Goal: Task Accomplishment & Management: Manage account settings

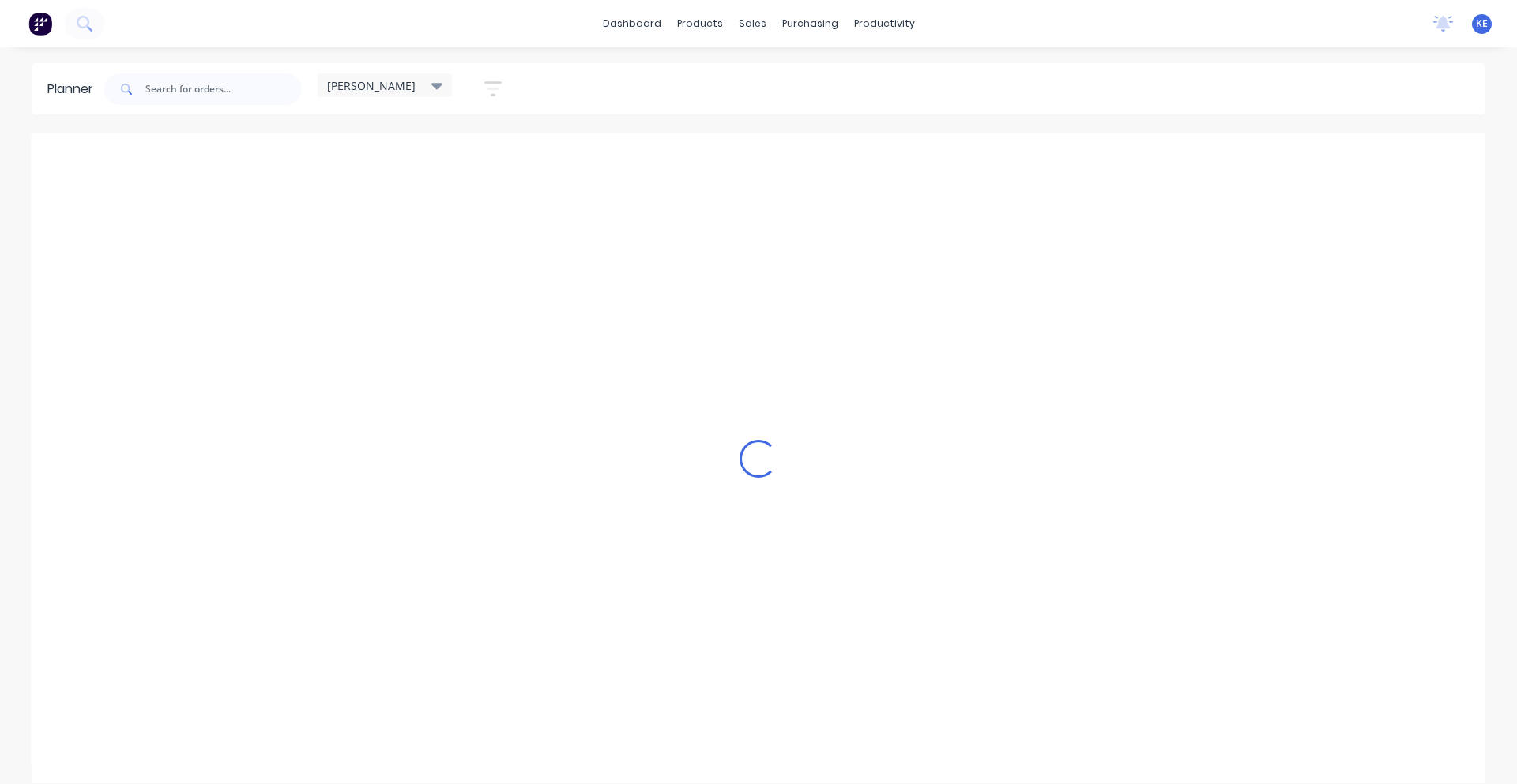
scroll to position [0, 1]
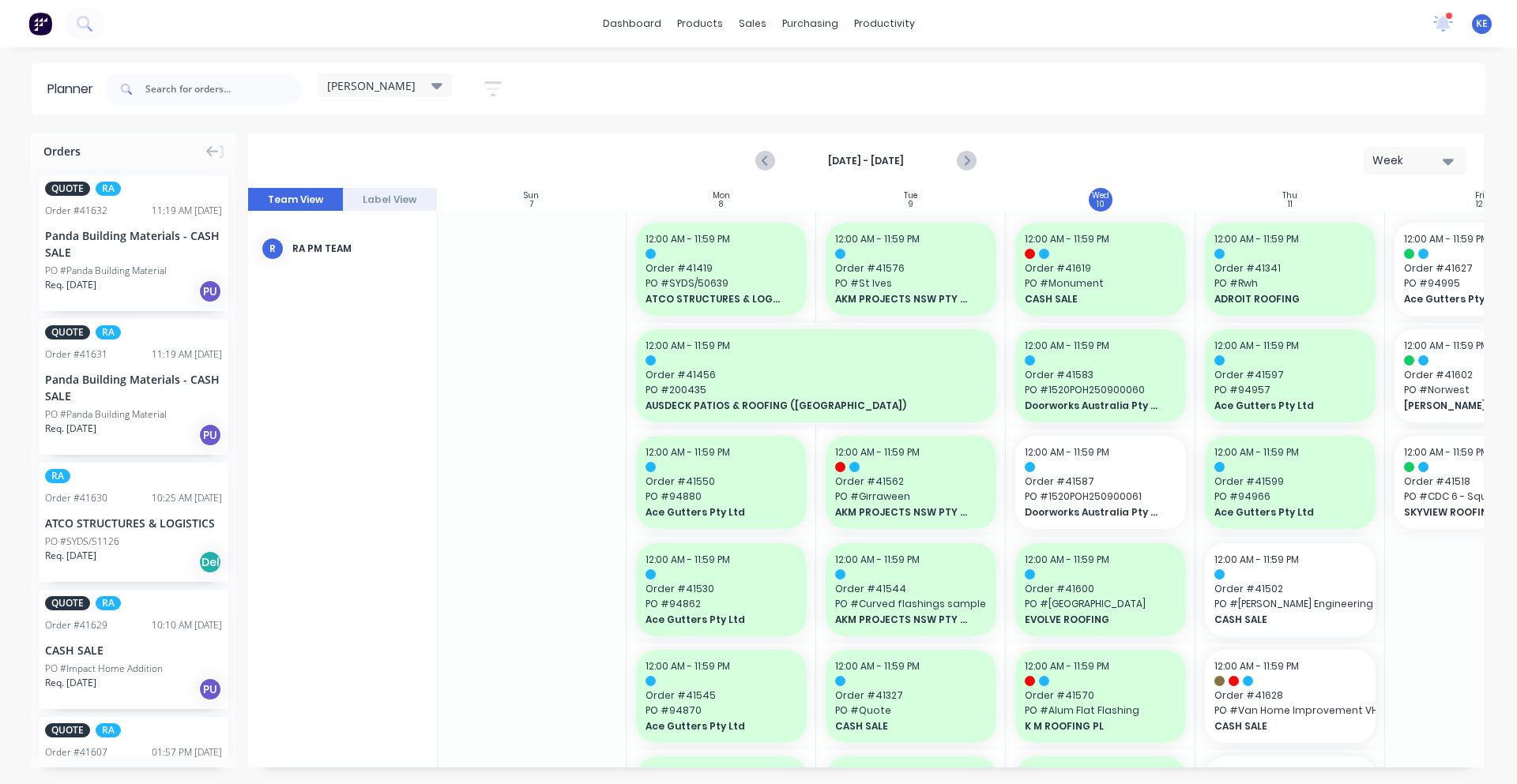
drag, startPoint x: 563, startPoint y: 766, endPoint x: 574, endPoint y: 766, distance: 11.0
click at [574, 766] on div "Sun 7 Sunday, September 7, 2025 Mon 8 Monday, September 8, 2025 Tue 9 Tuesday, …" at bounding box center [866, 477] width 1235 height 579
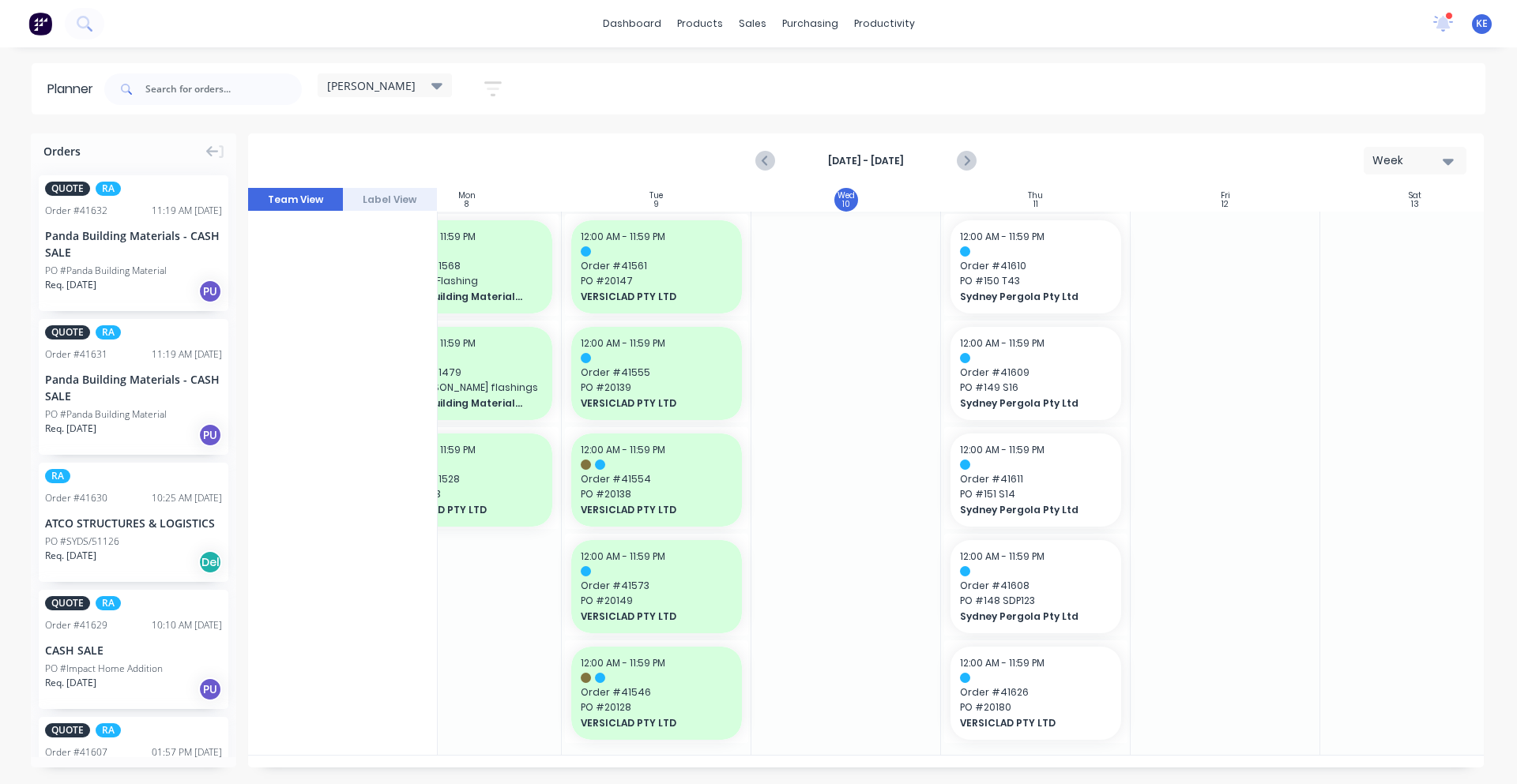
scroll to position [1504, 255]
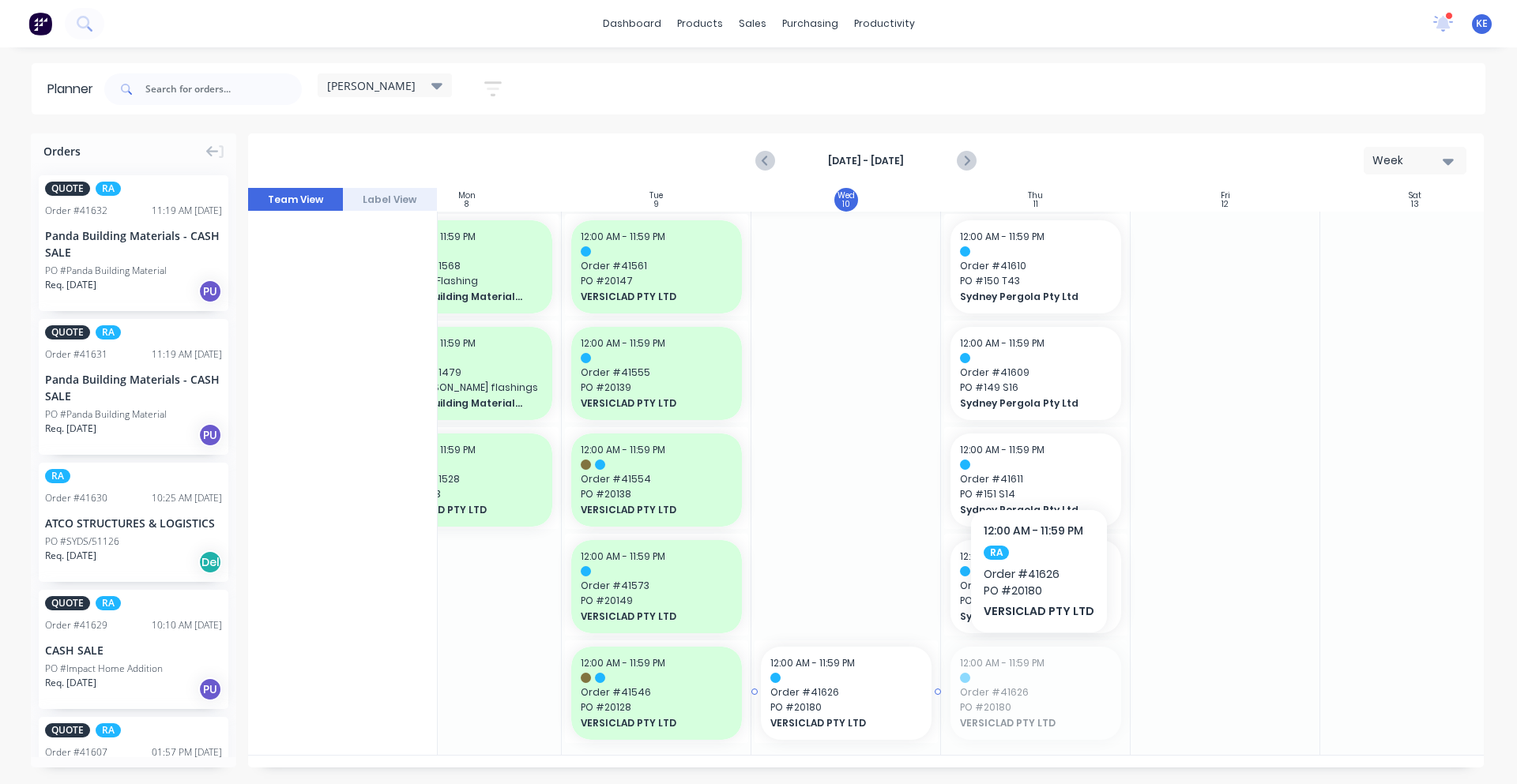
drag, startPoint x: 1033, startPoint y: 727, endPoint x: 912, endPoint y: 564, distance: 203.0
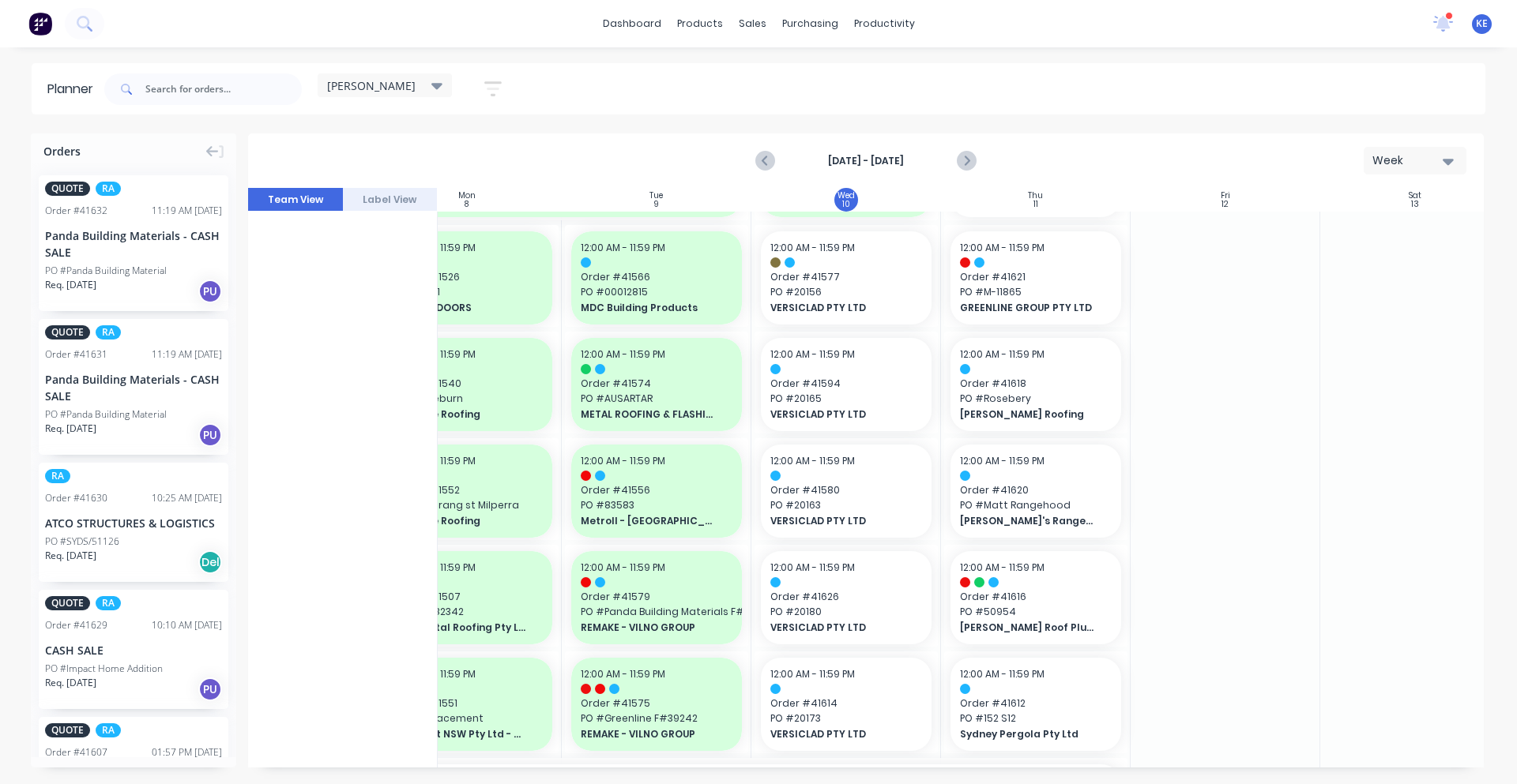
scroll to position [1175, 255]
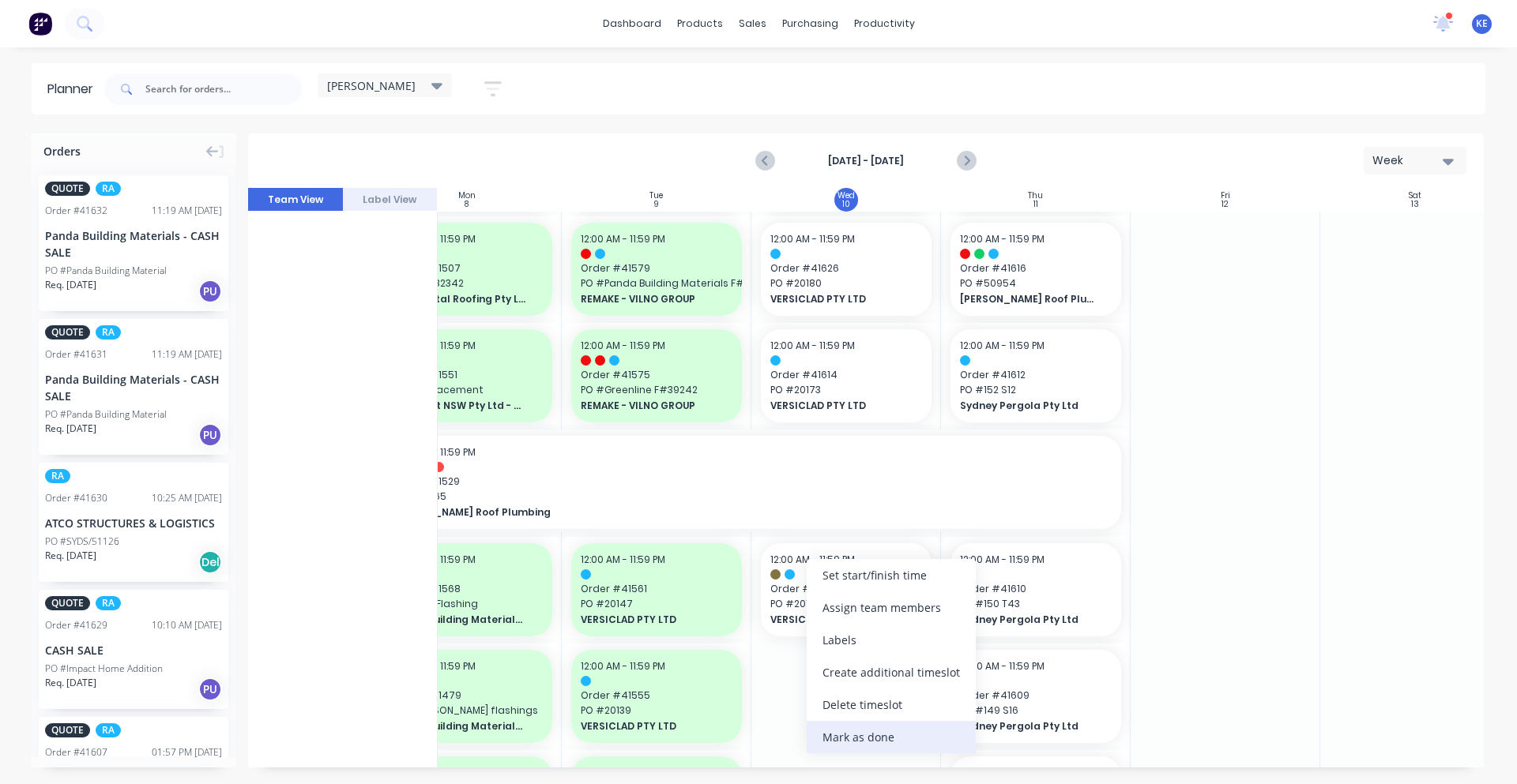
click at [861, 745] on div "Mark as done" at bounding box center [891, 736] width 170 height 32
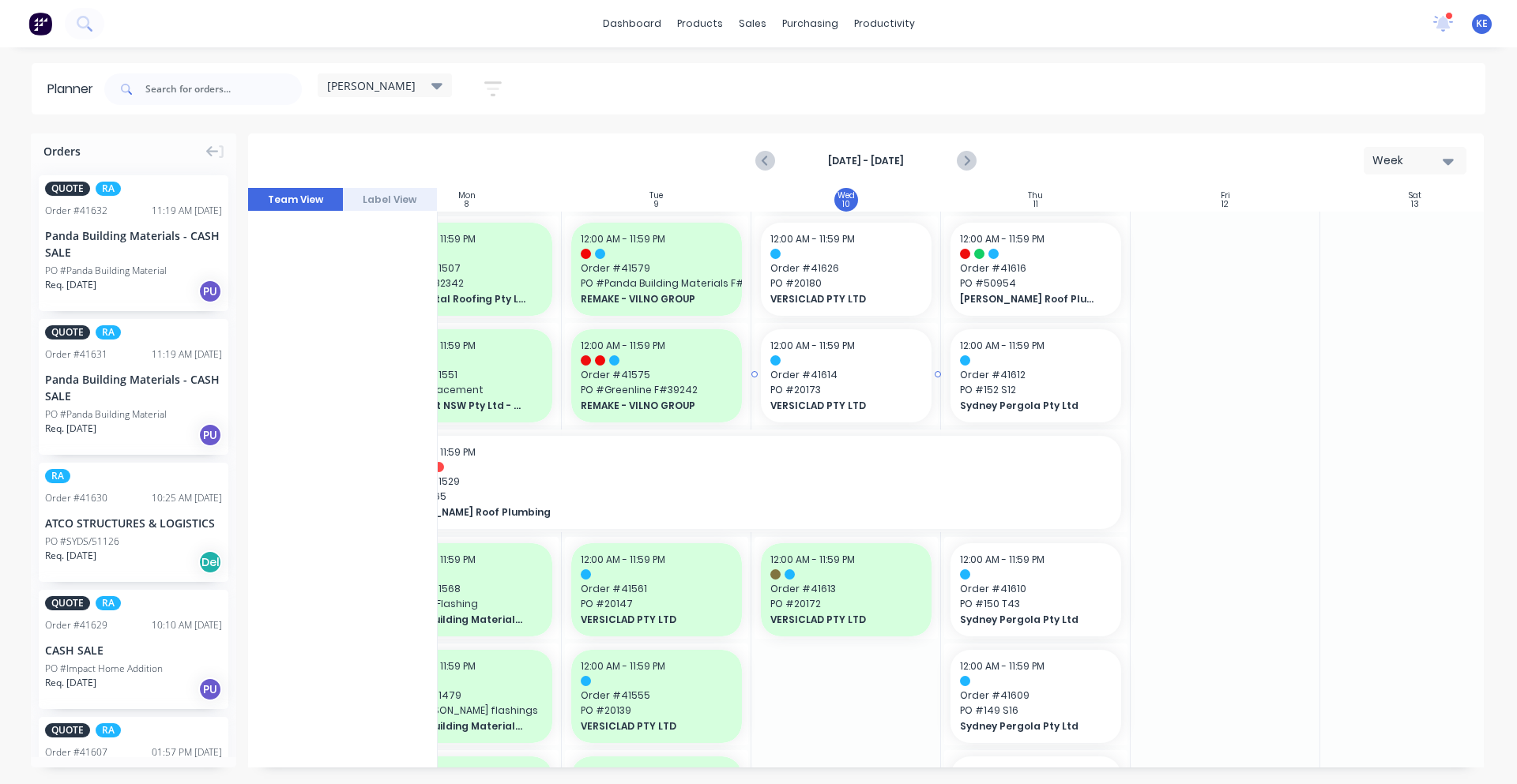
drag, startPoint x: 856, startPoint y: 745, endPoint x: 879, endPoint y: 386, distance: 359.7
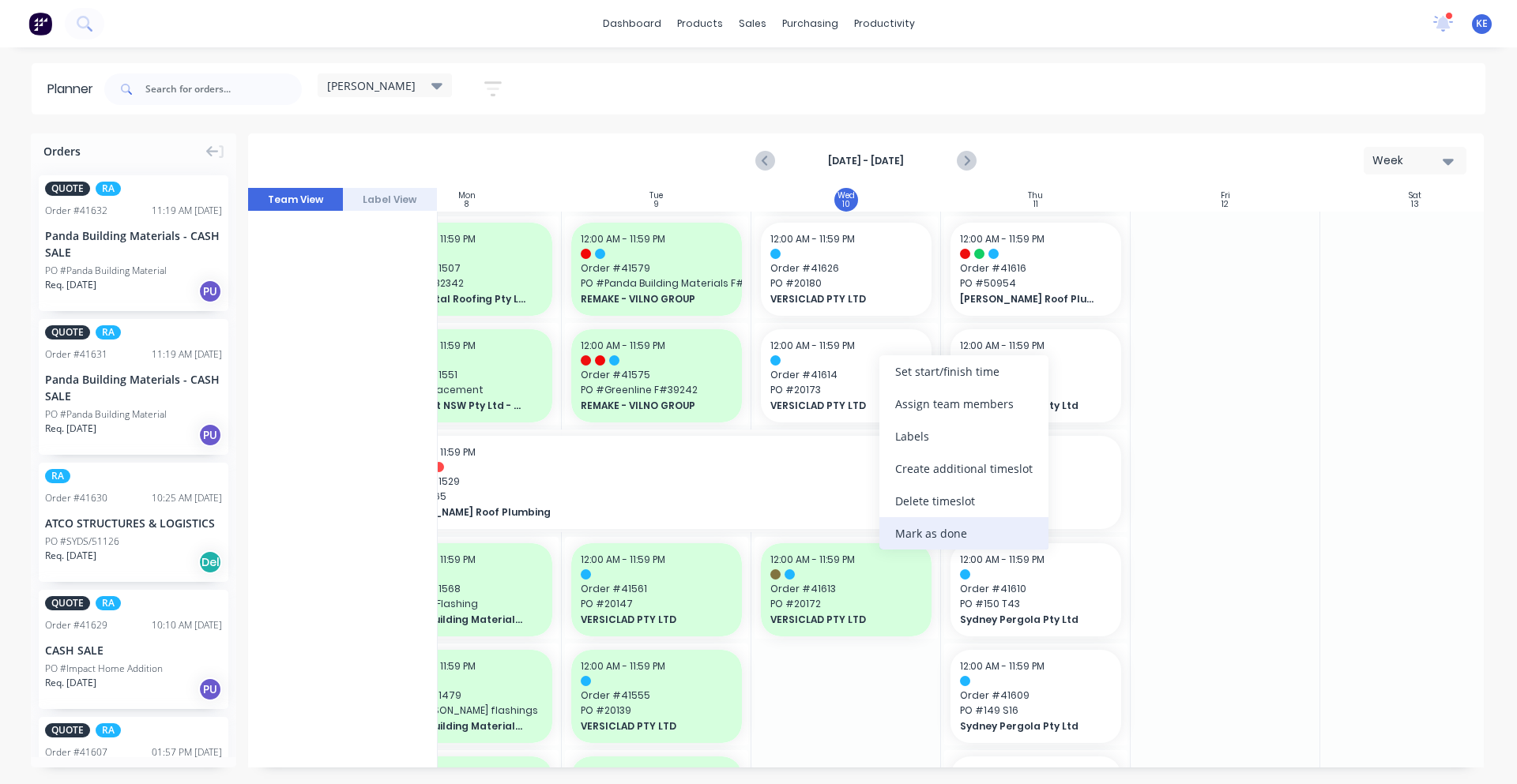
click at [916, 532] on div "Mark as done" at bounding box center [964, 533] width 170 height 32
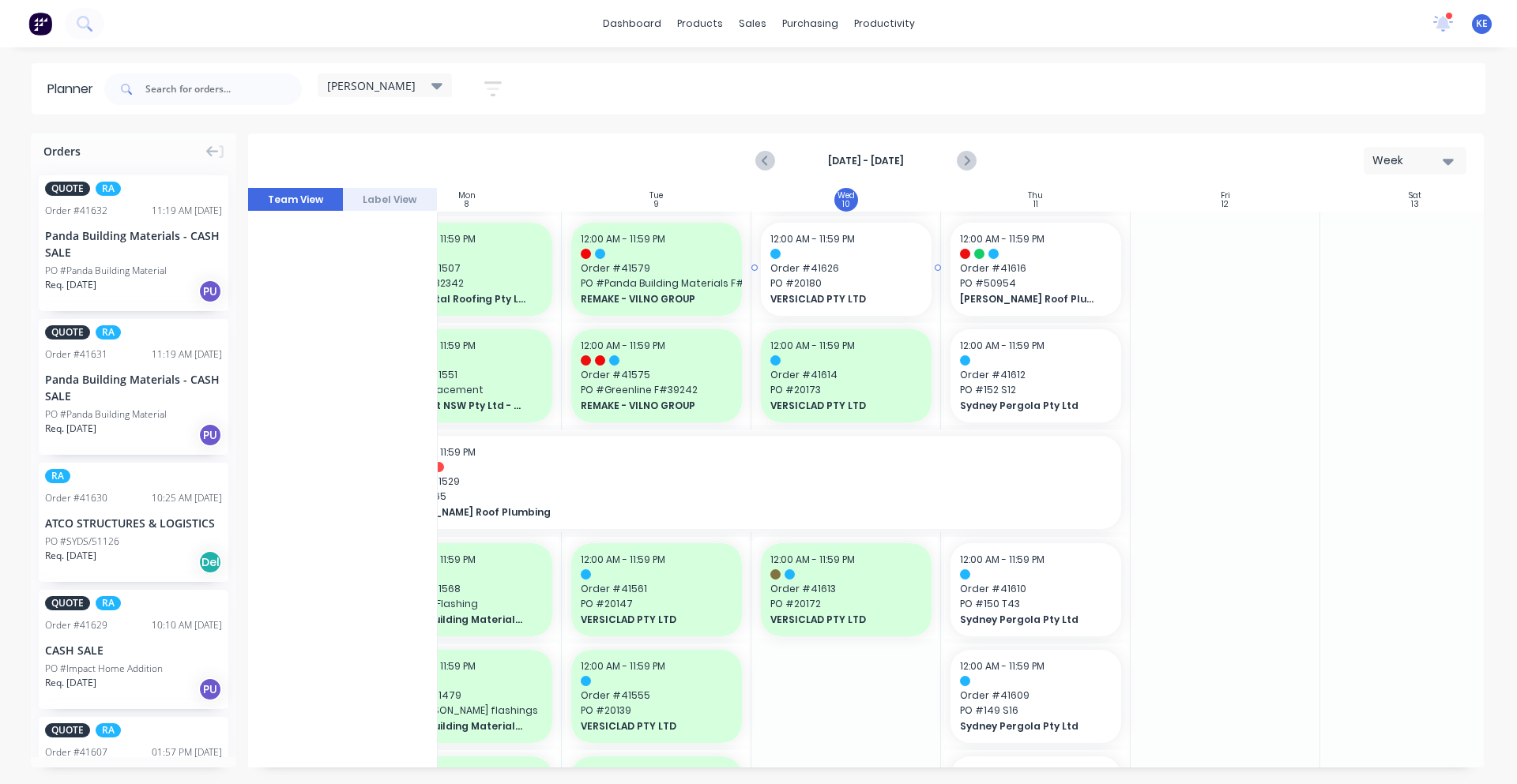
drag, startPoint x: 916, startPoint y: 532, endPoint x: 841, endPoint y: 285, distance: 258.1
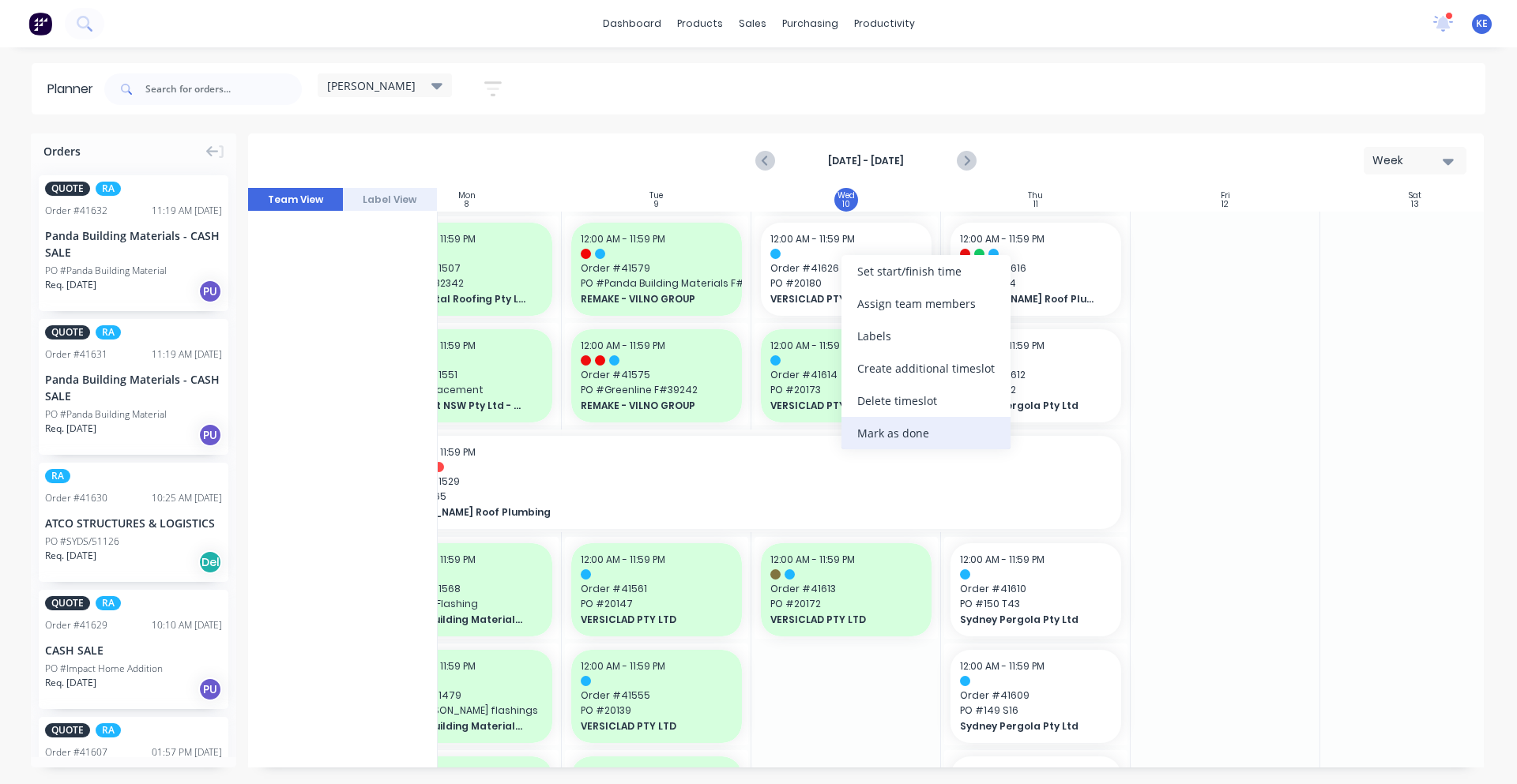
click at [872, 430] on div "Mark as done" at bounding box center [926, 432] width 170 height 32
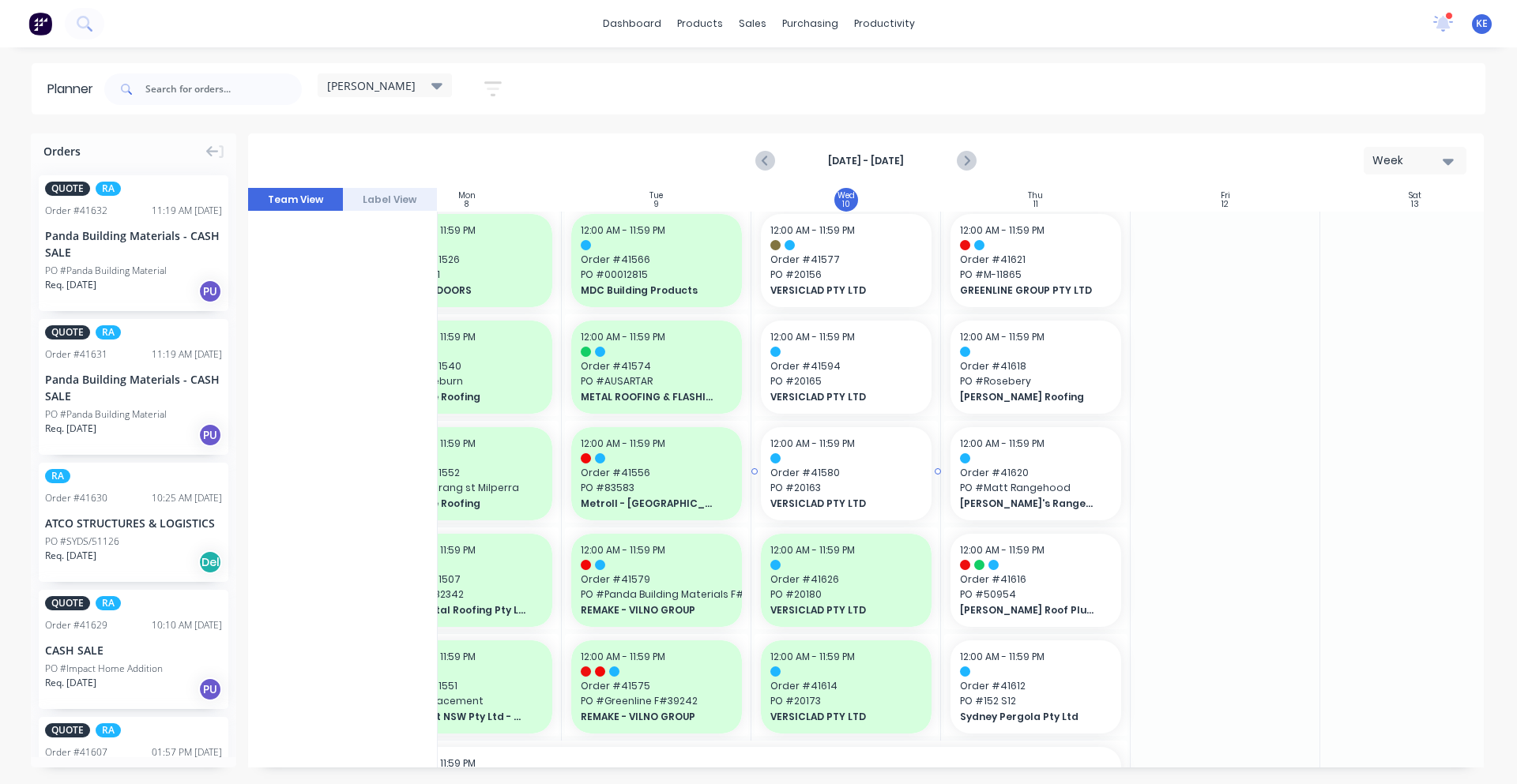
scroll to position [845, 255]
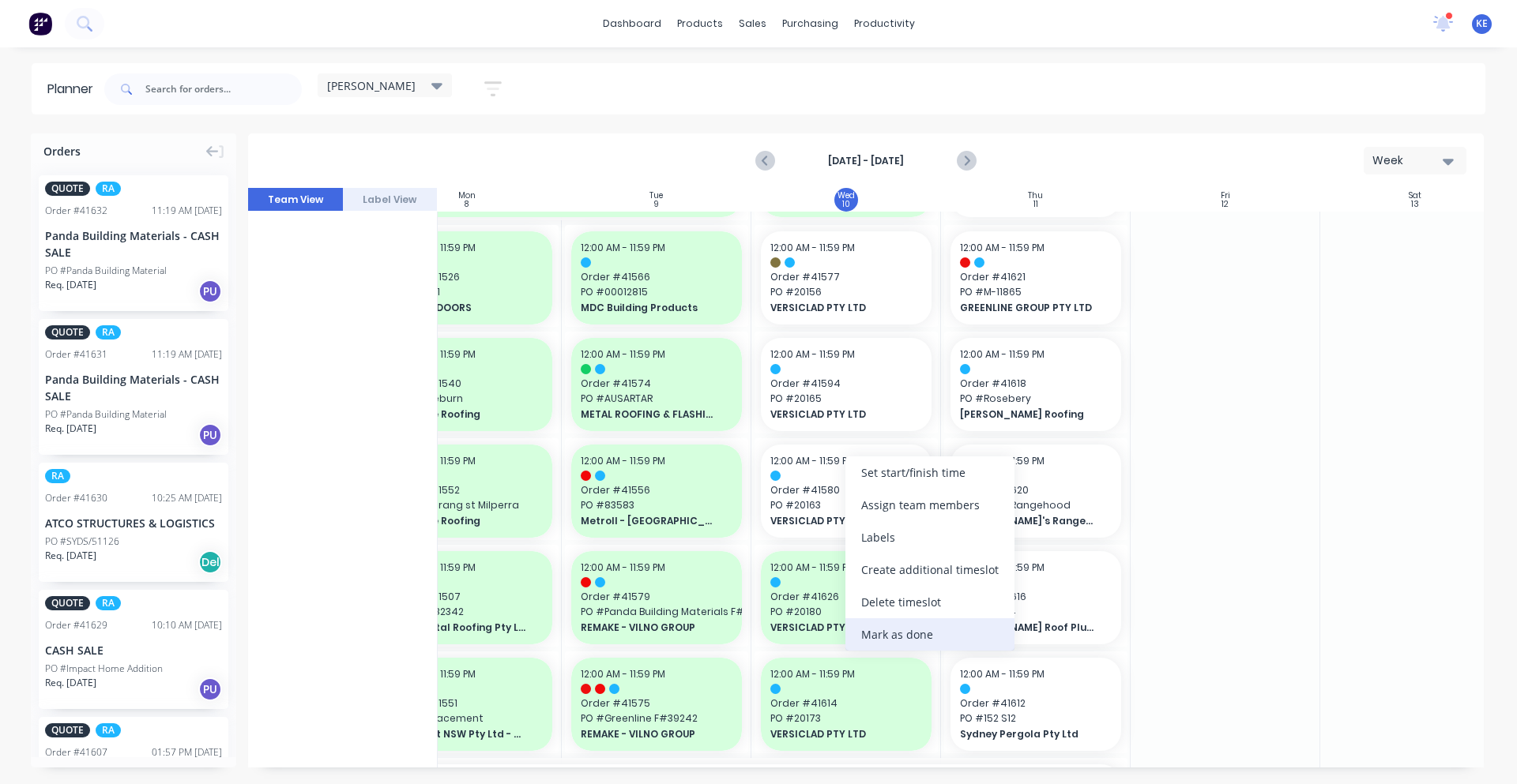
click at [886, 636] on div "Mark as done" at bounding box center [930, 634] width 170 height 32
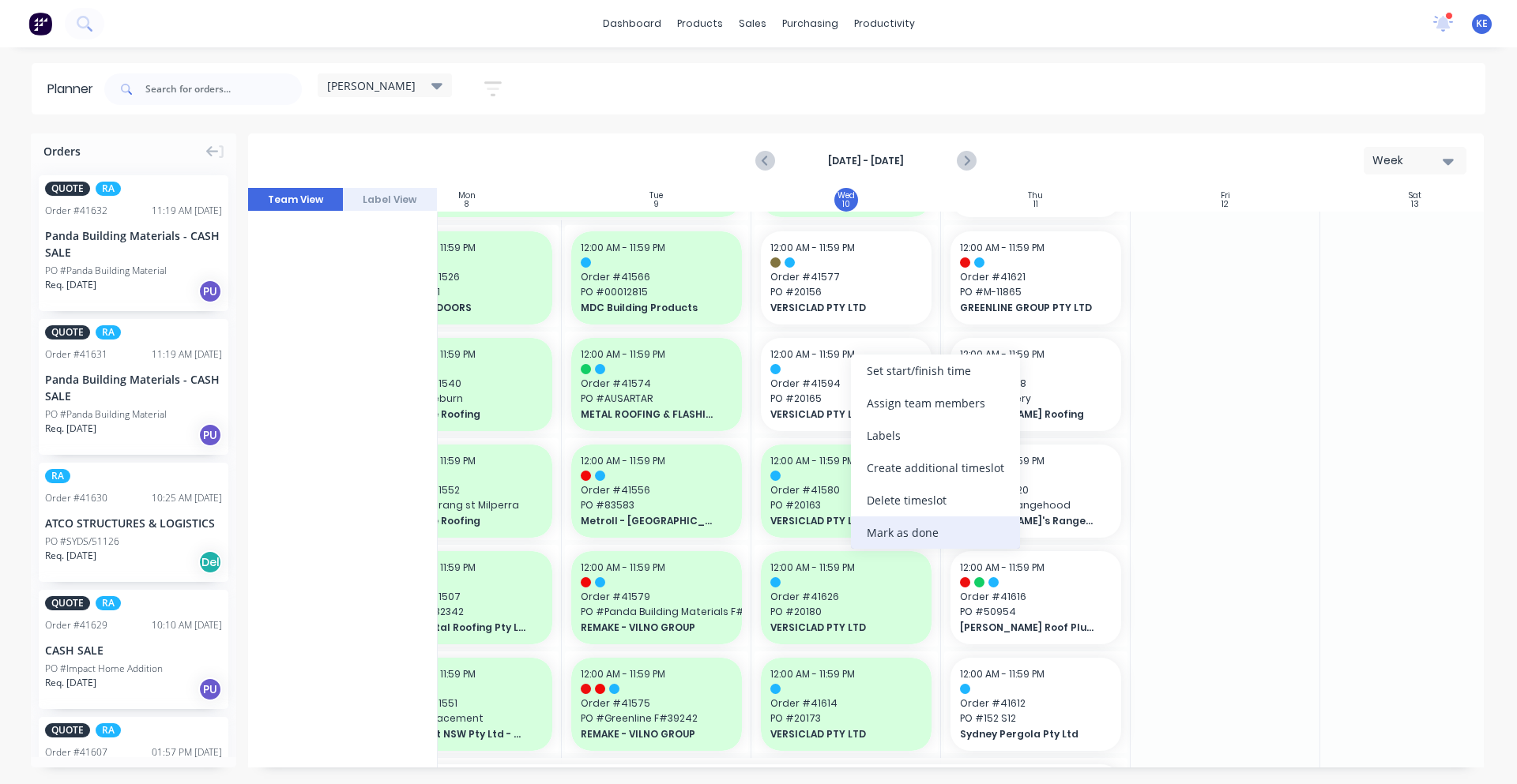
click at [899, 532] on div "Mark as done" at bounding box center [935, 532] width 170 height 32
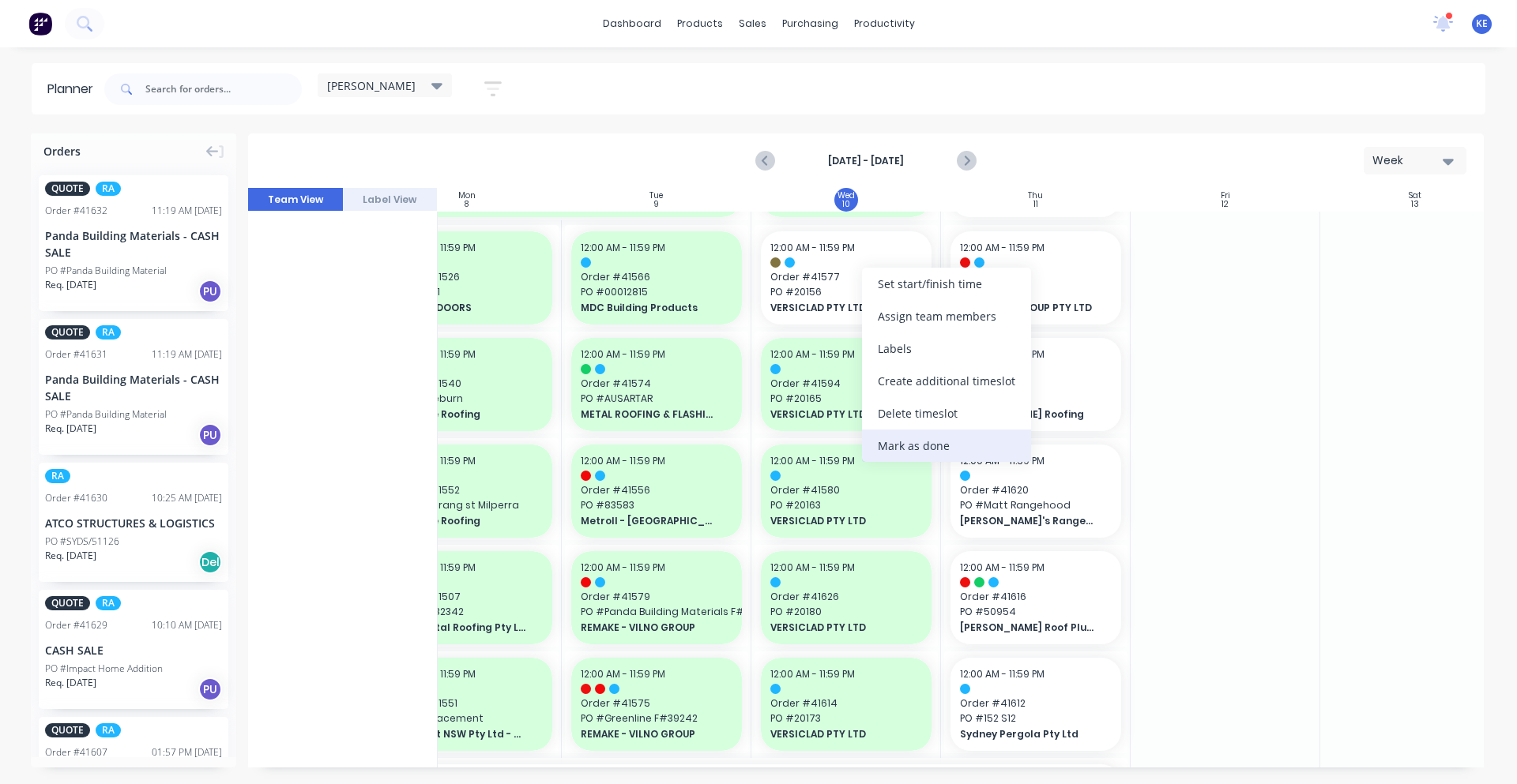
click at [919, 451] on div "Mark as done" at bounding box center [947, 445] width 170 height 32
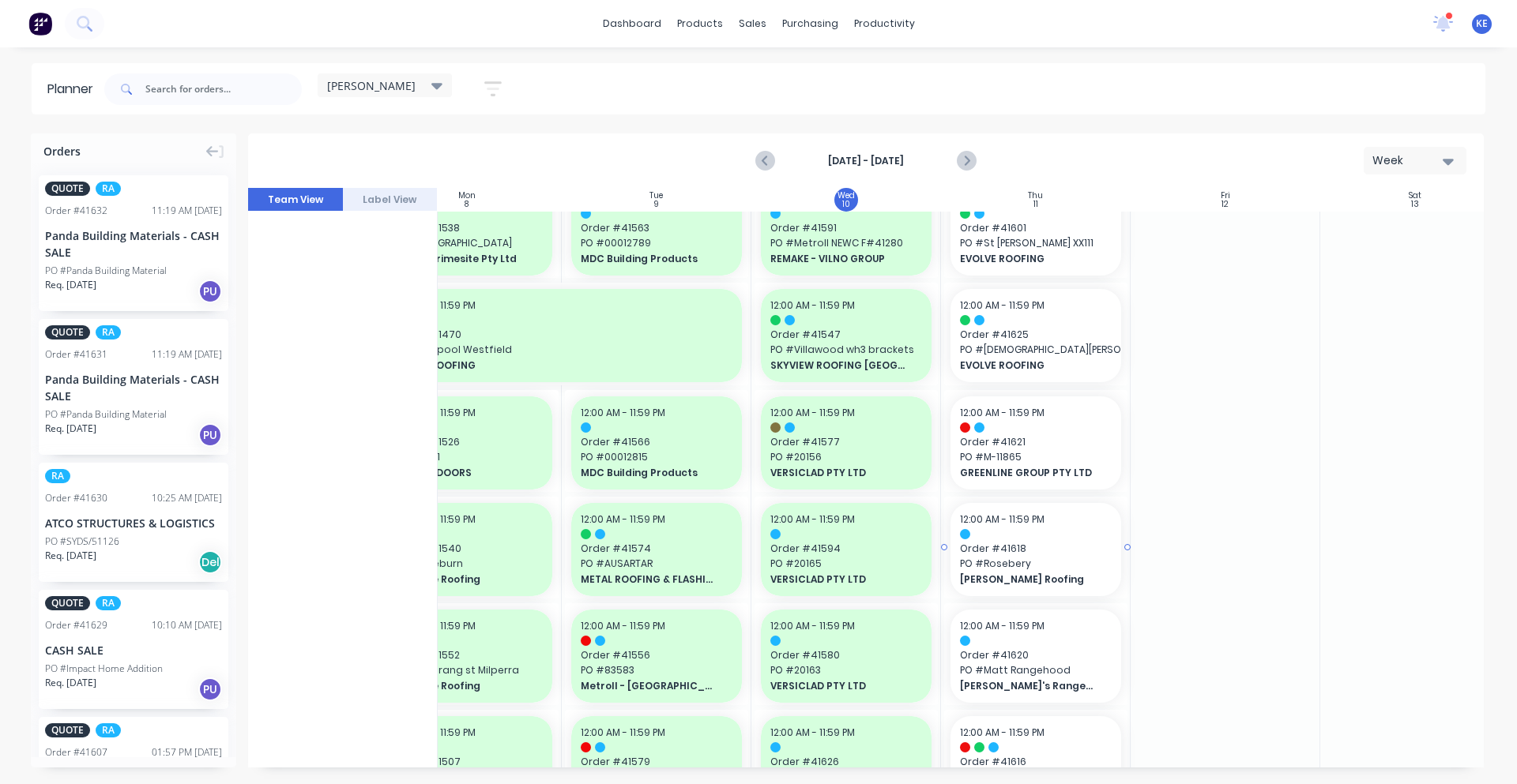
scroll to position [516, 255]
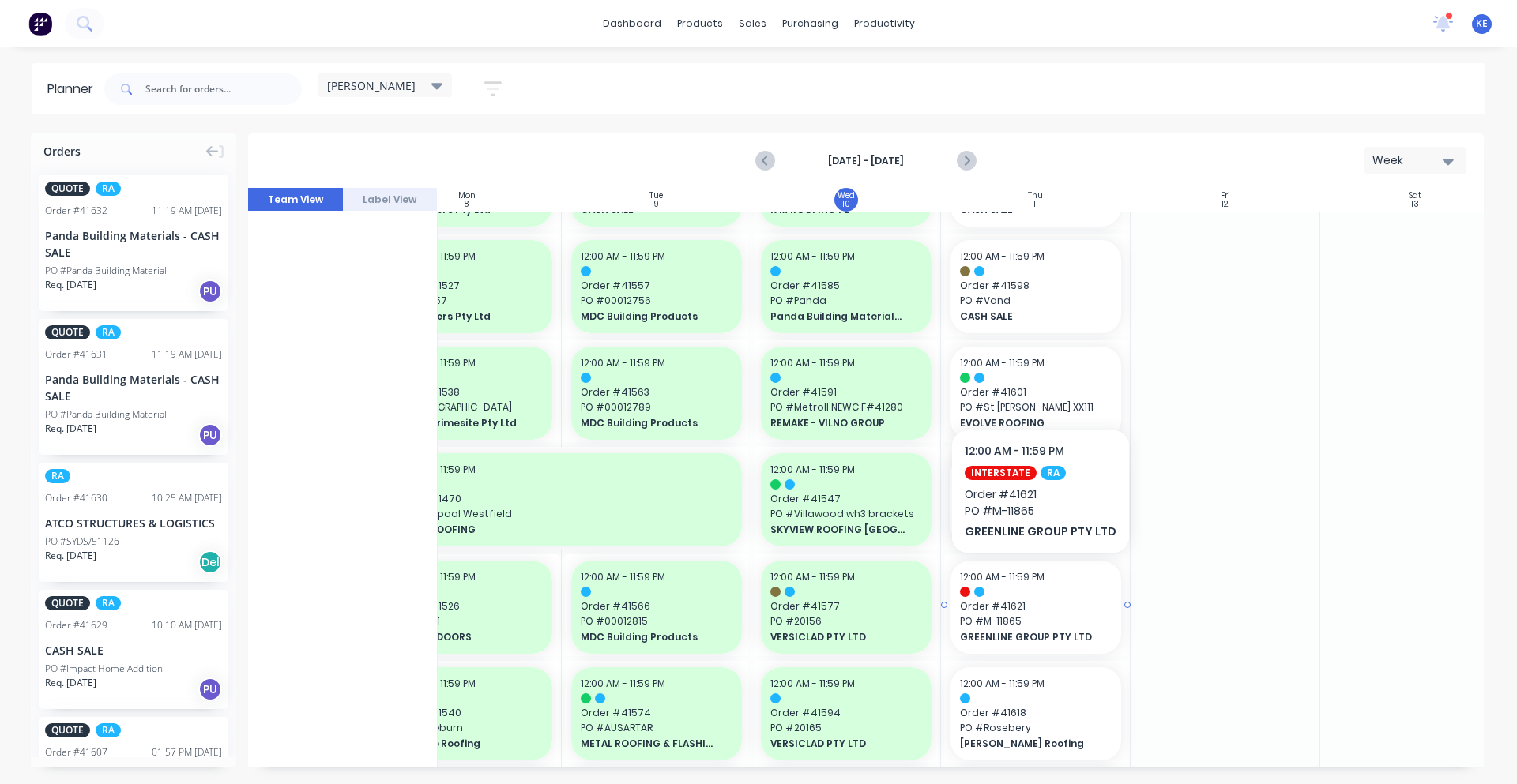
click at [1021, 616] on span "PO # M-11865" at bounding box center [1036, 621] width 152 height 15
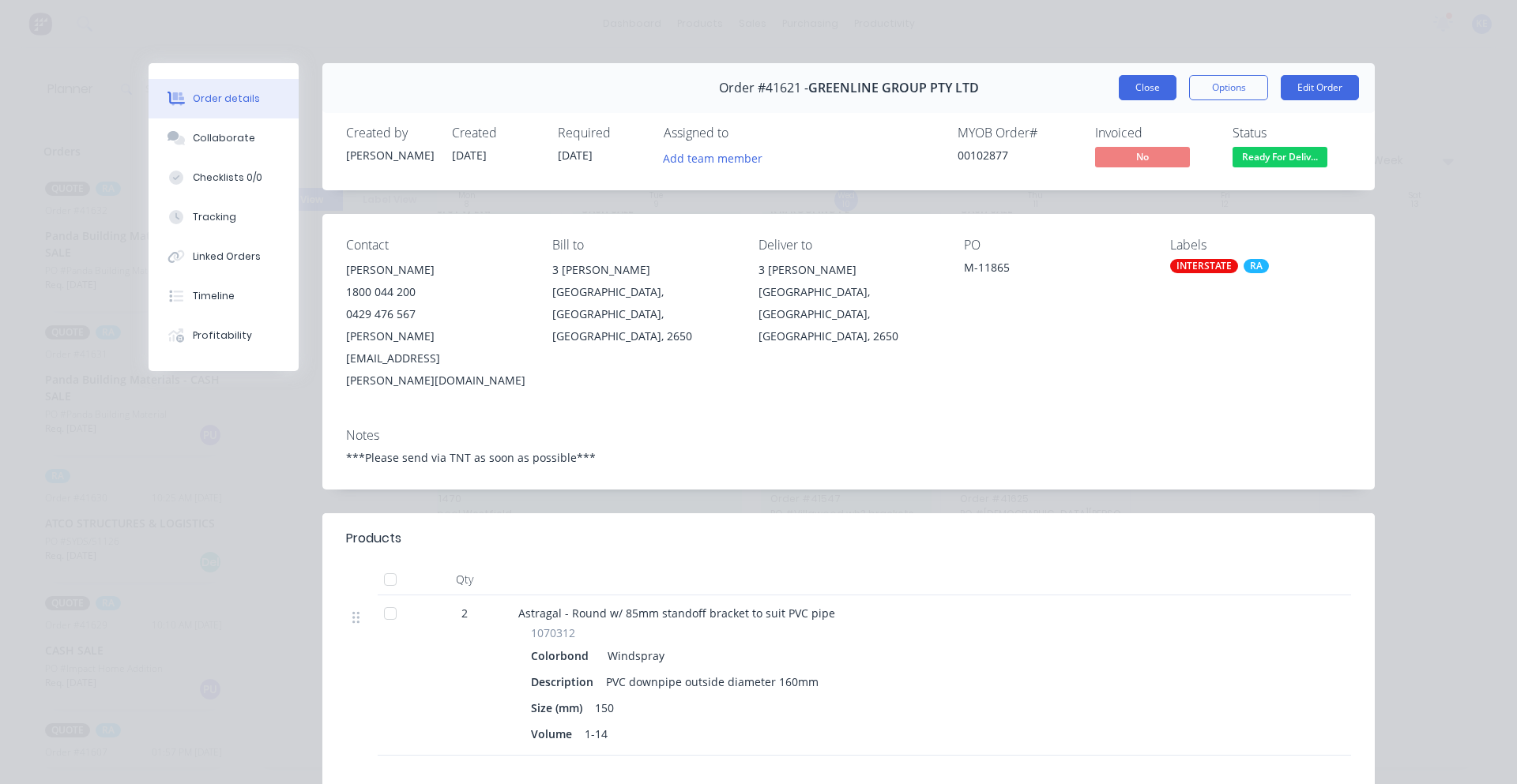
click at [1119, 96] on button "Close" at bounding box center [1147, 88] width 57 height 25
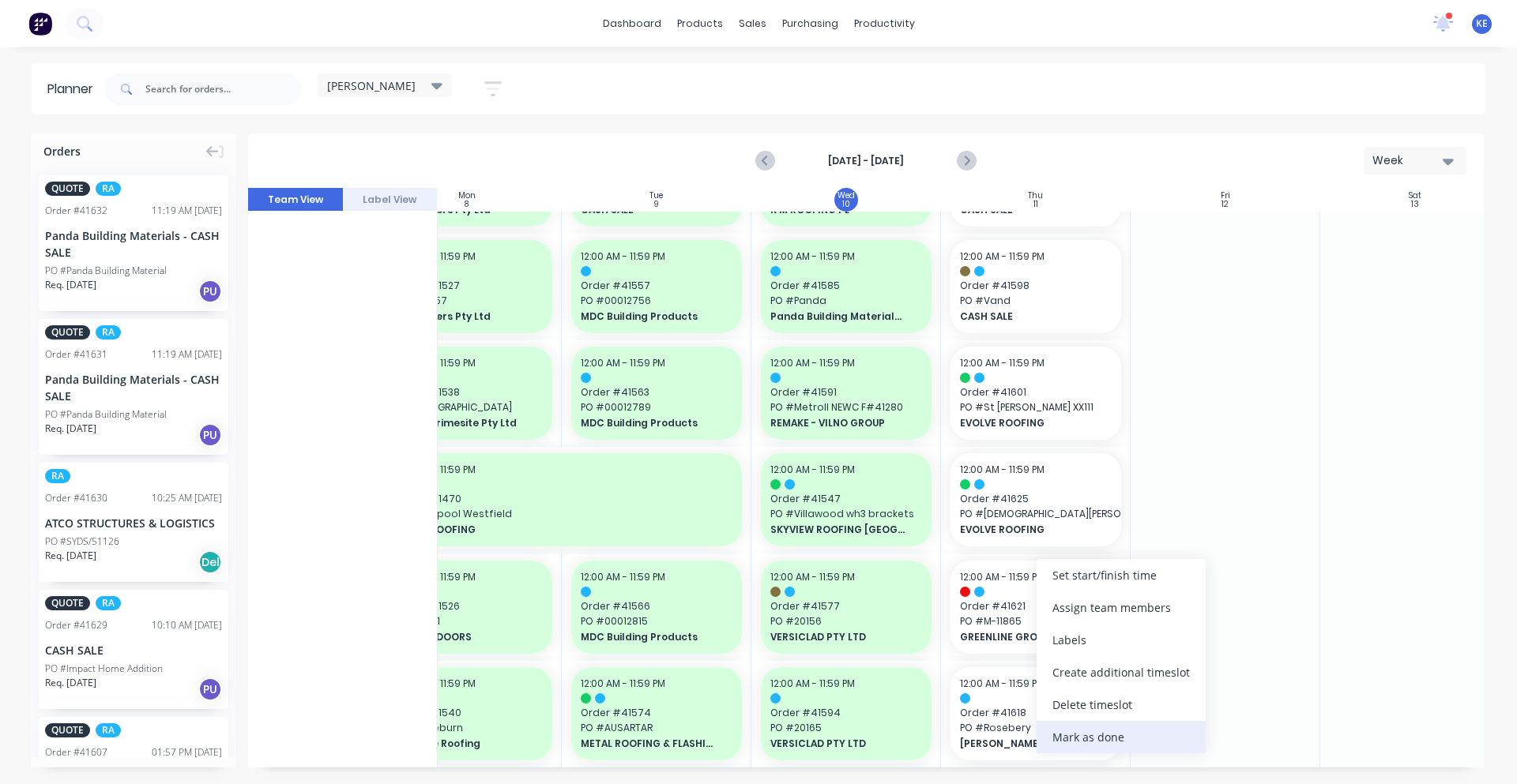
click at [1108, 742] on div "Mark as done" at bounding box center [1121, 736] width 170 height 32
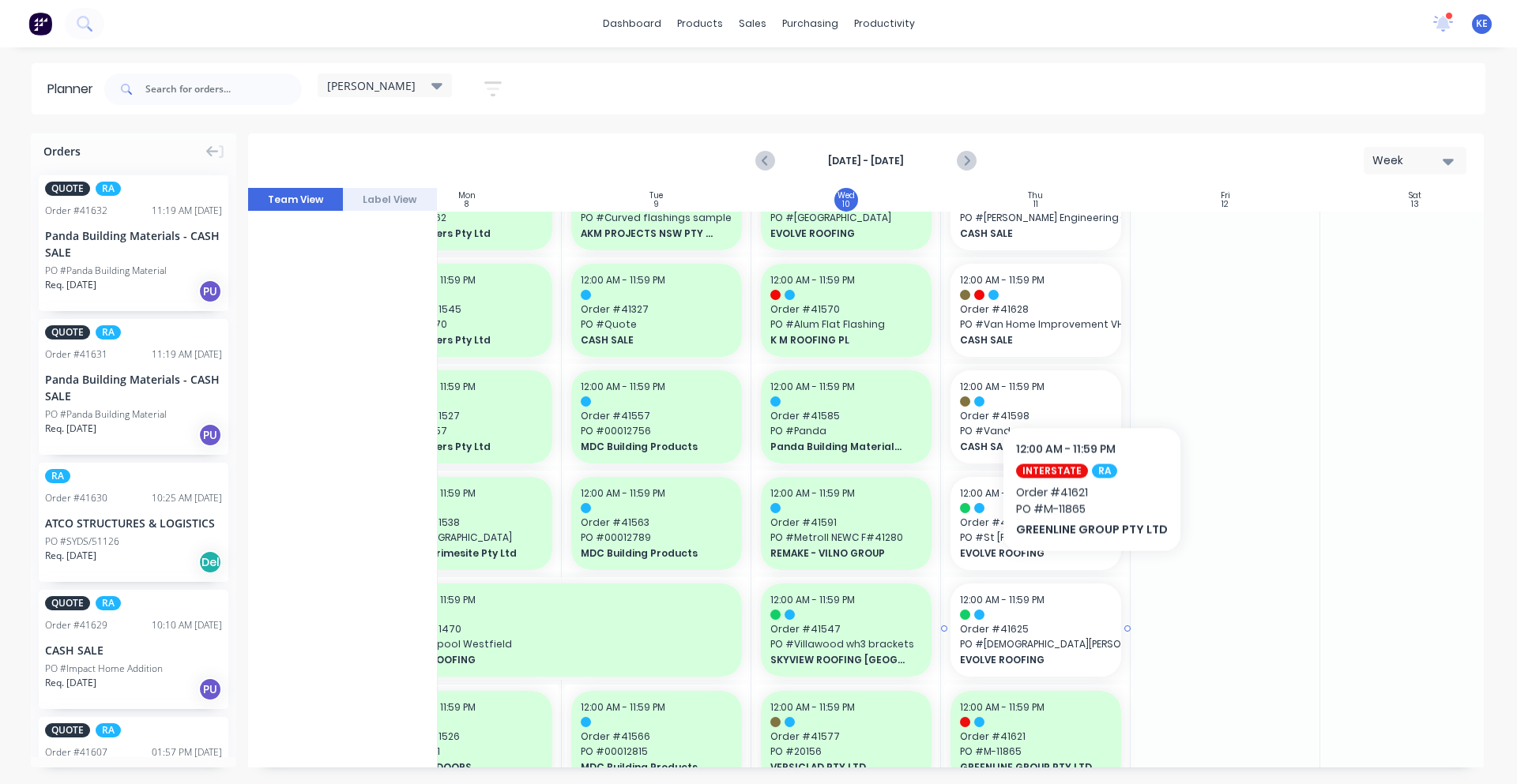
scroll to position [353, 255]
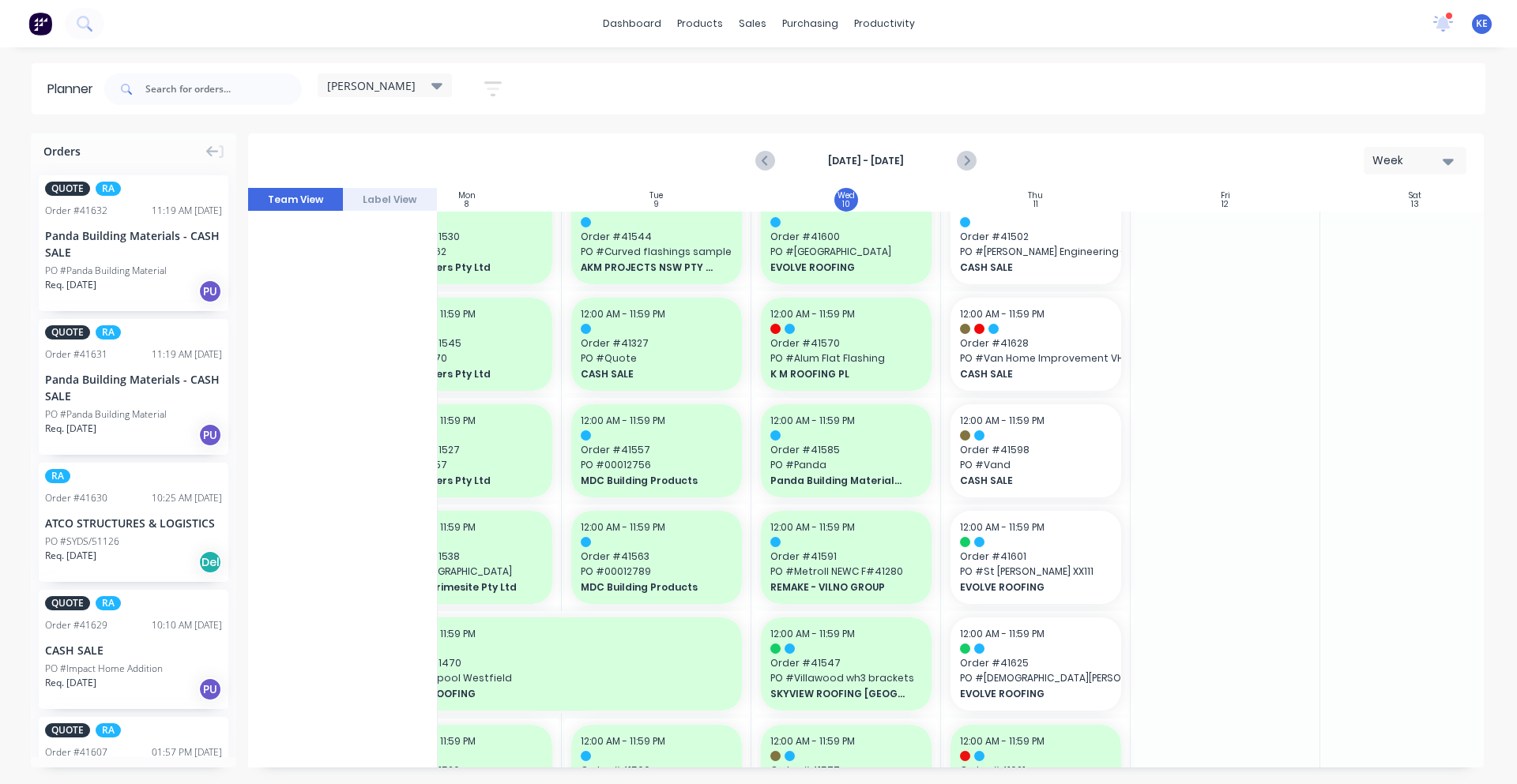
drag, startPoint x: 1270, startPoint y: 520, endPoint x: 1192, endPoint y: 503, distance: 79.8
click at [1059, 473] on span "CASH SALE" at bounding box center [1028, 480] width 136 height 15
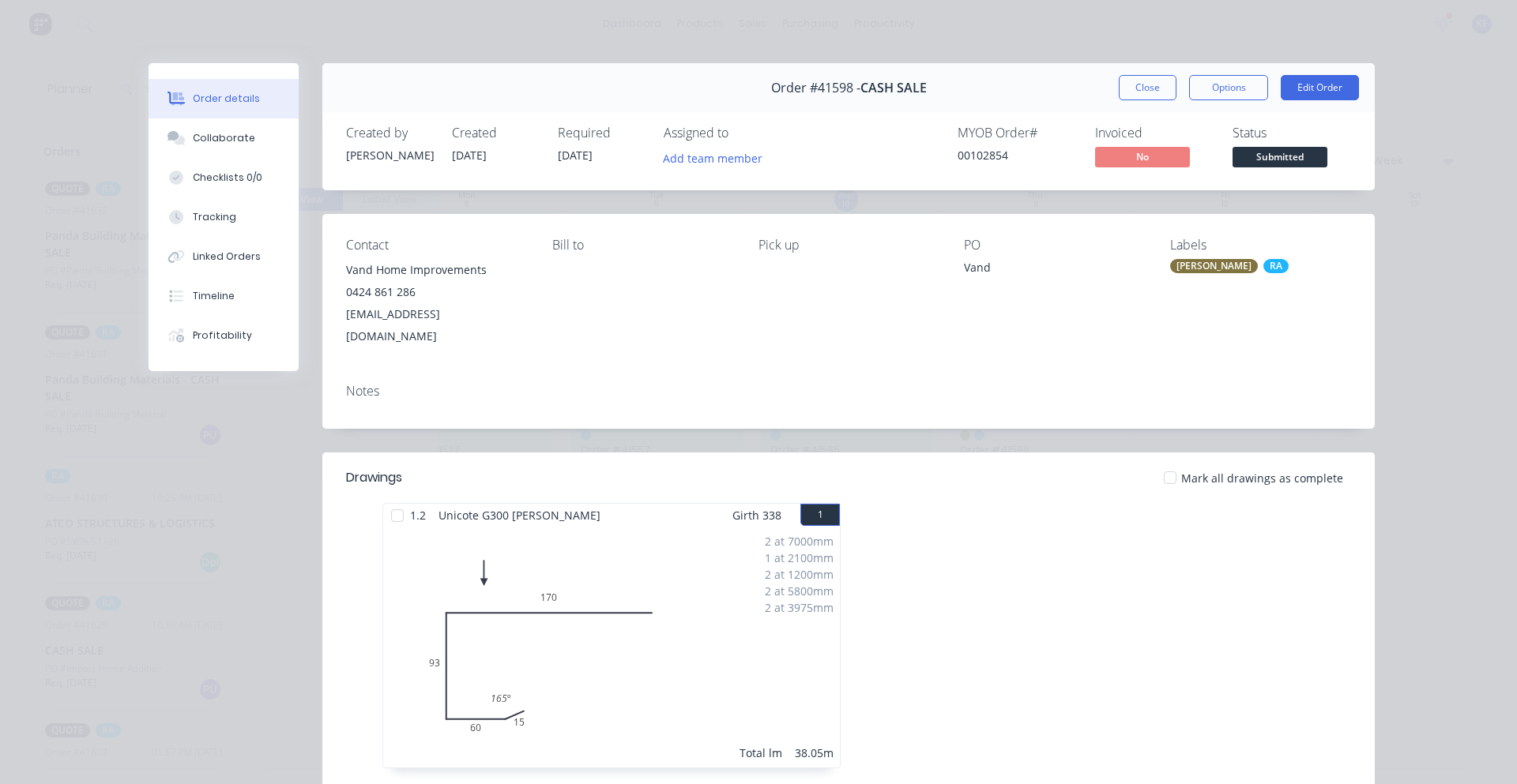
click at [1141, 91] on button "Close" at bounding box center [1147, 88] width 57 height 25
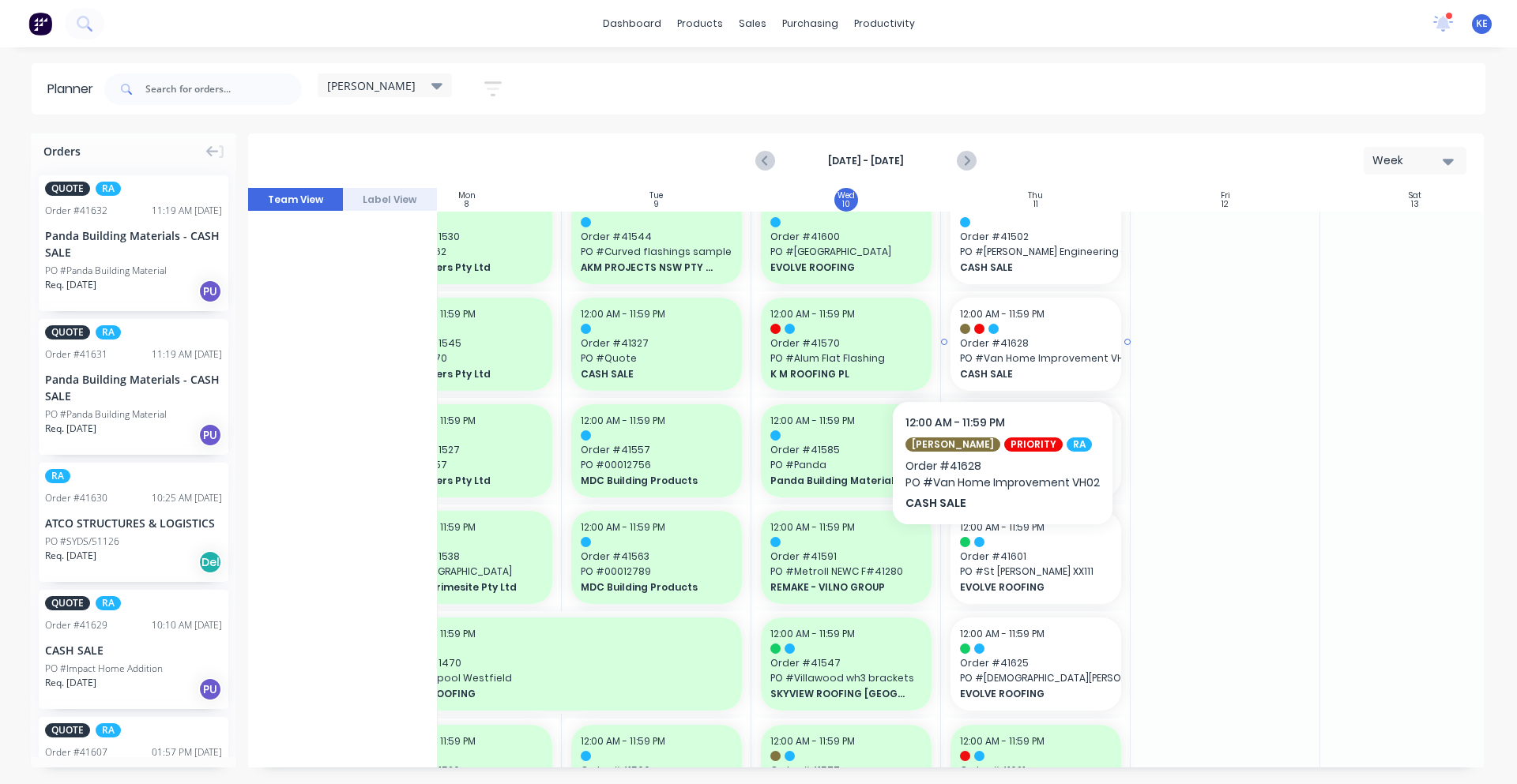
click at [1003, 353] on span "PO # Van Home Improvement VH02" at bounding box center [1036, 358] width 152 height 15
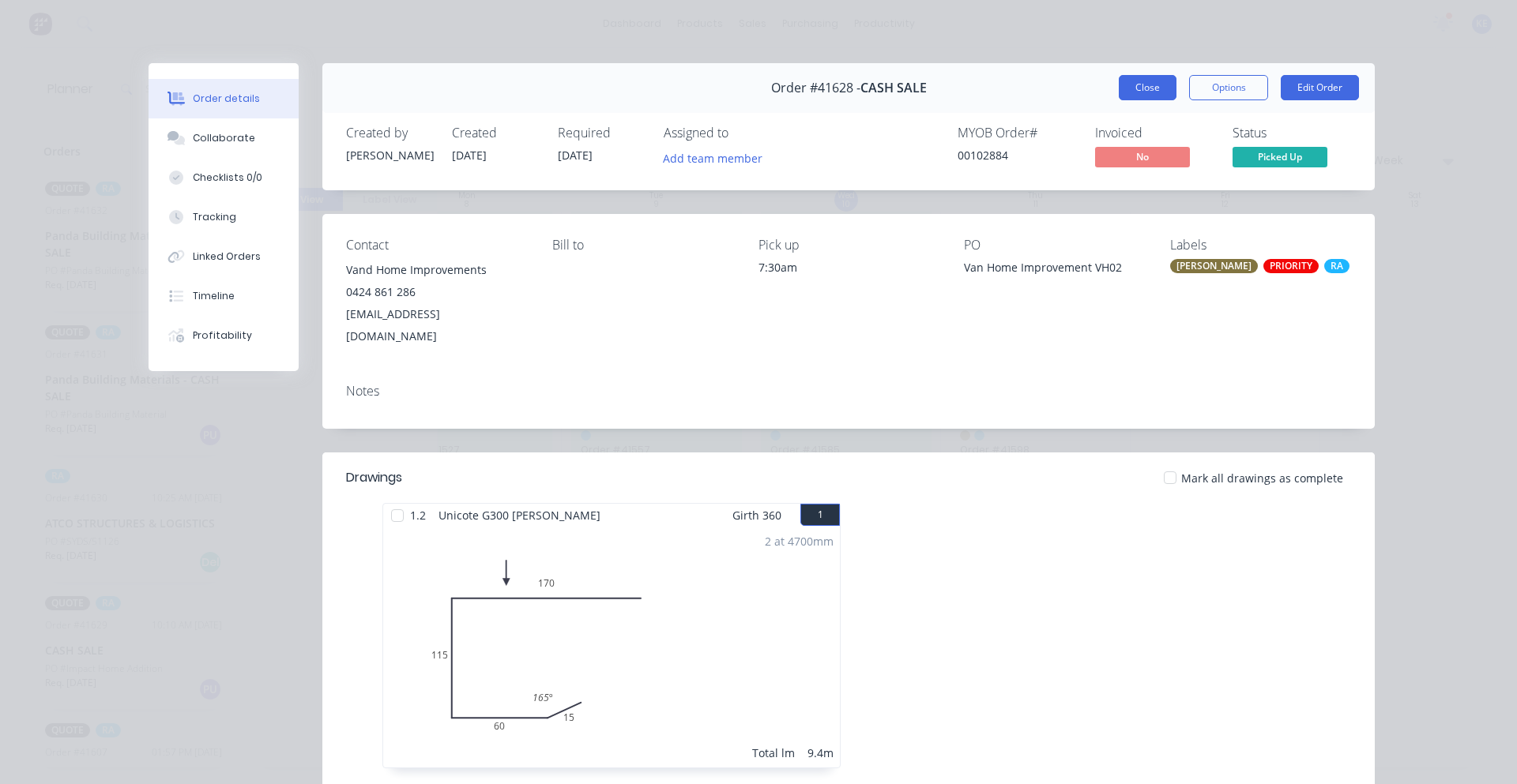
click at [1131, 89] on button "Close" at bounding box center [1147, 88] width 57 height 25
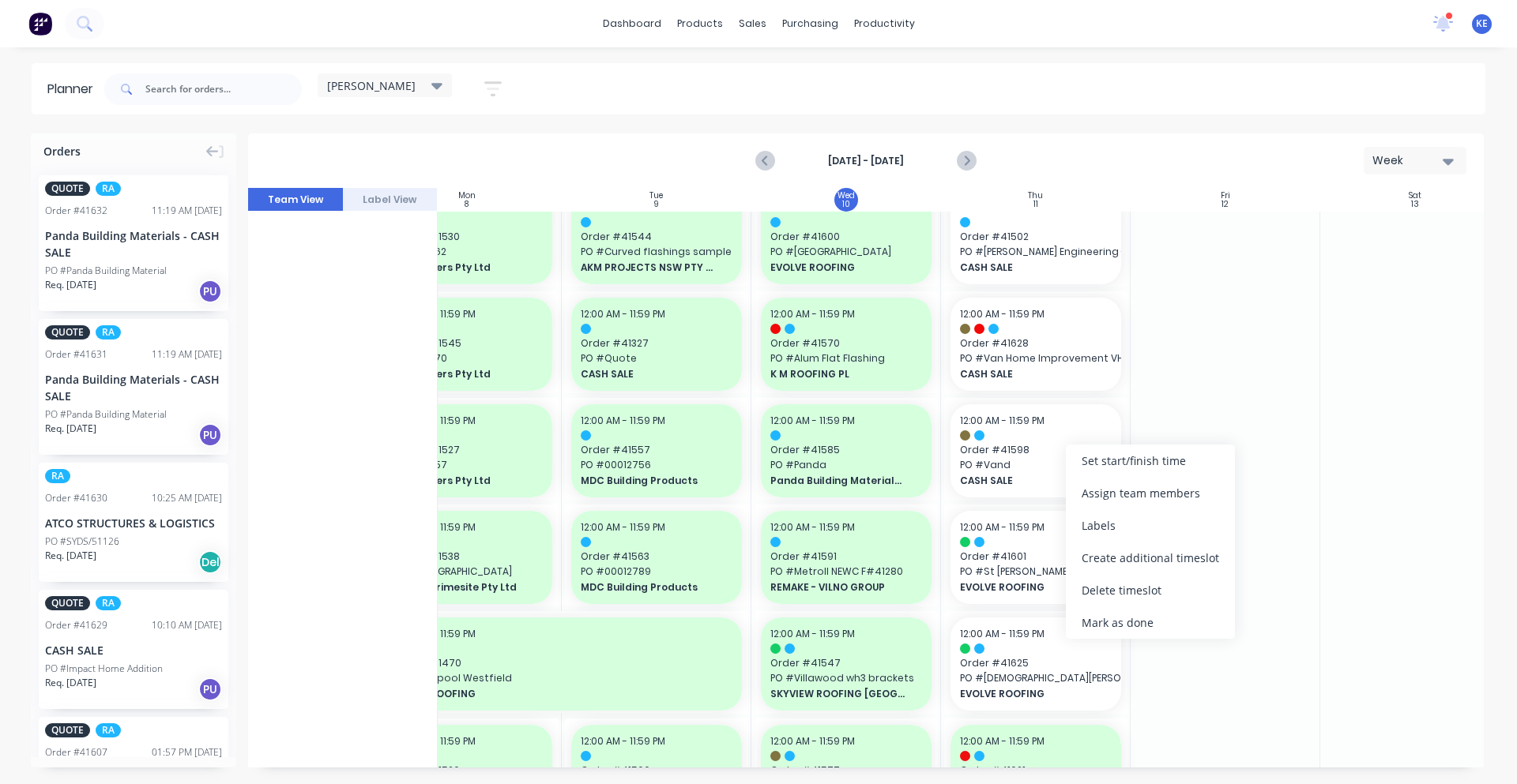
click at [1172, 527] on div "Mark as done" at bounding box center [1152, 522] width 170 height 32
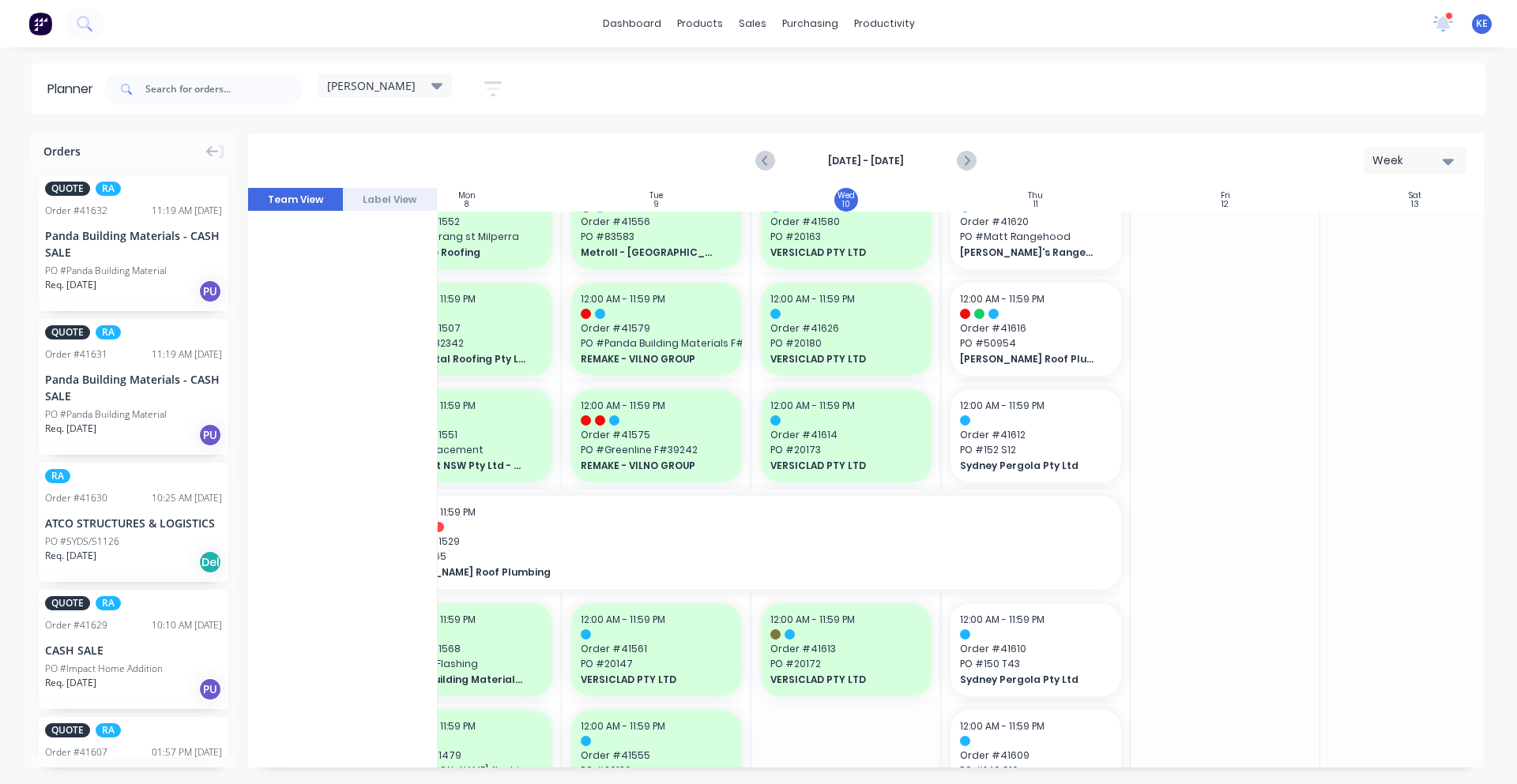
scroll to position [1151, 255]
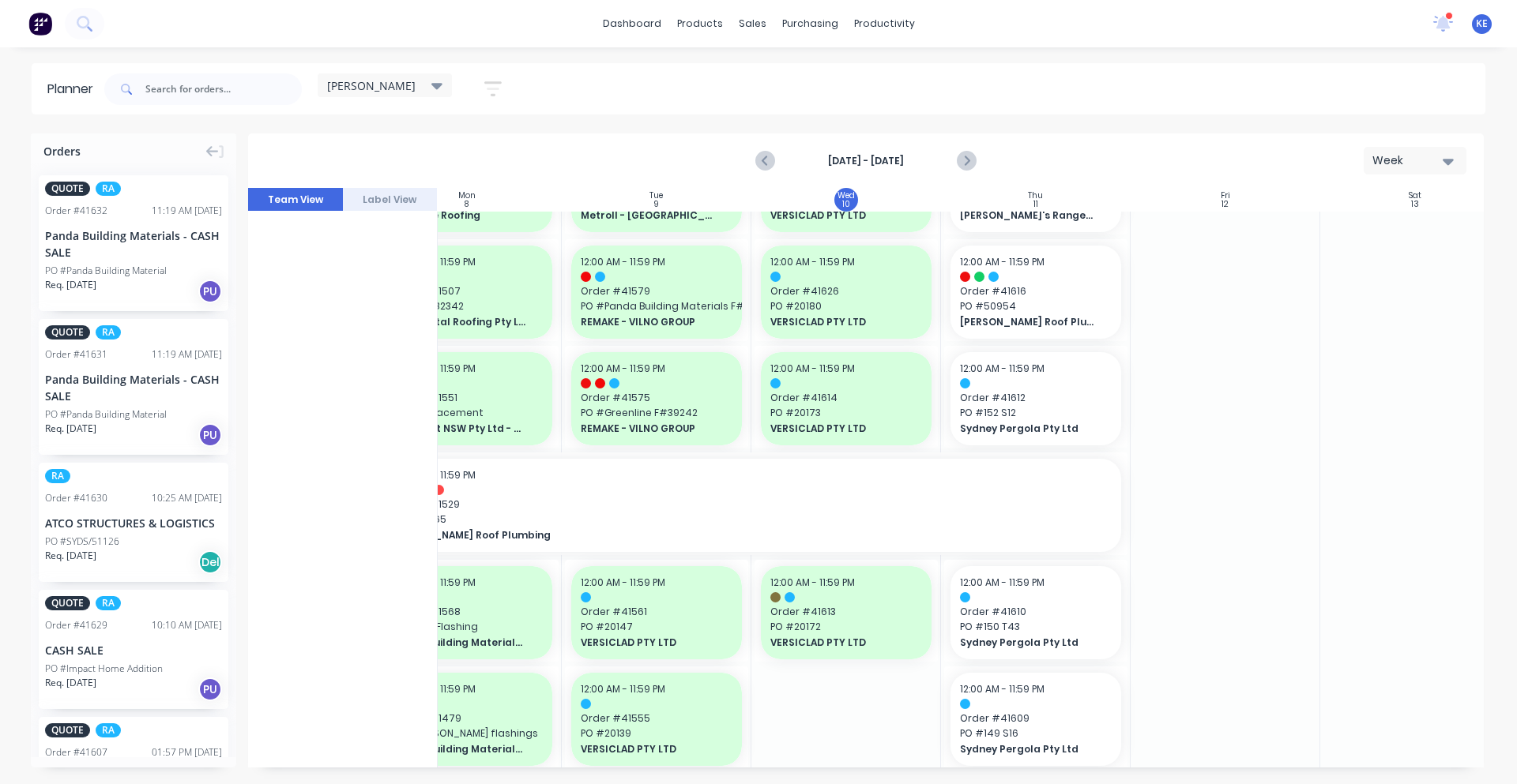
click at [1392, 295] on div at bounding box center [1415, 80] width 190 height 2040
click at [1019, 277] on div at bounding box center [1036, 277] width 152 height 11
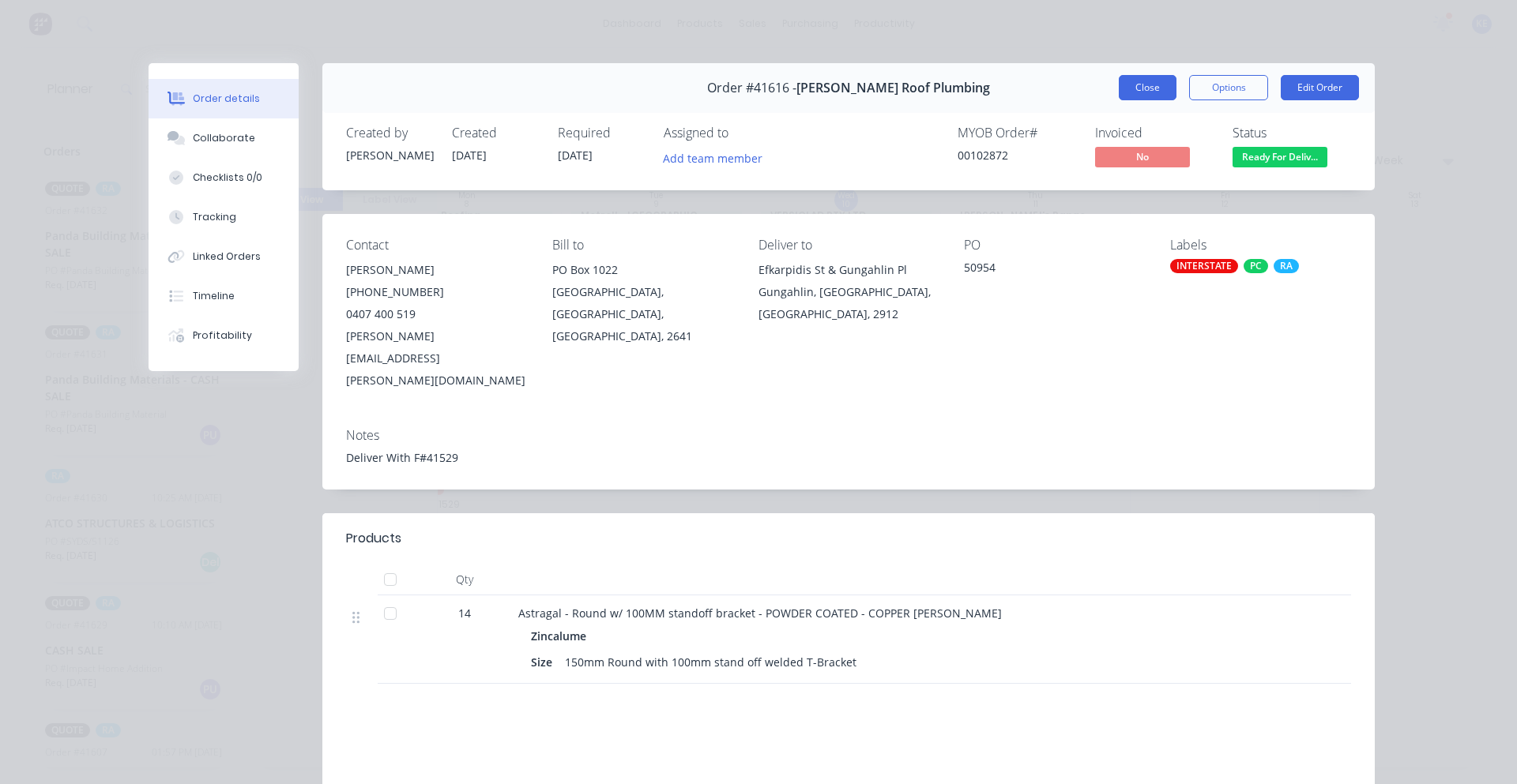
click at [1133, 87] on button "Close" at bounding box center [1147, 88] width 57 height 25
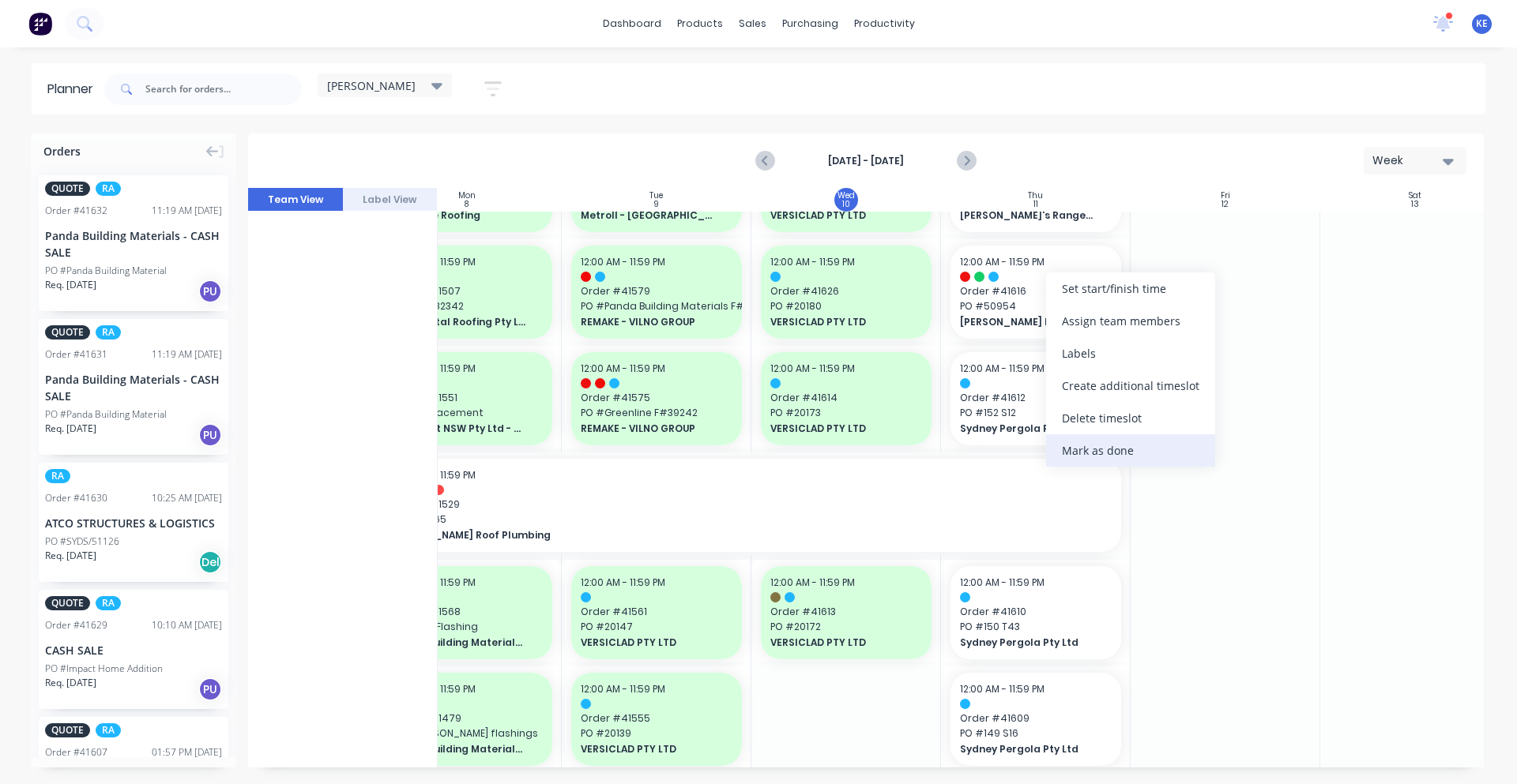
click at [1129, 451] on div "Mark as done" at bounding box center [1130, 450] width 170 height 32
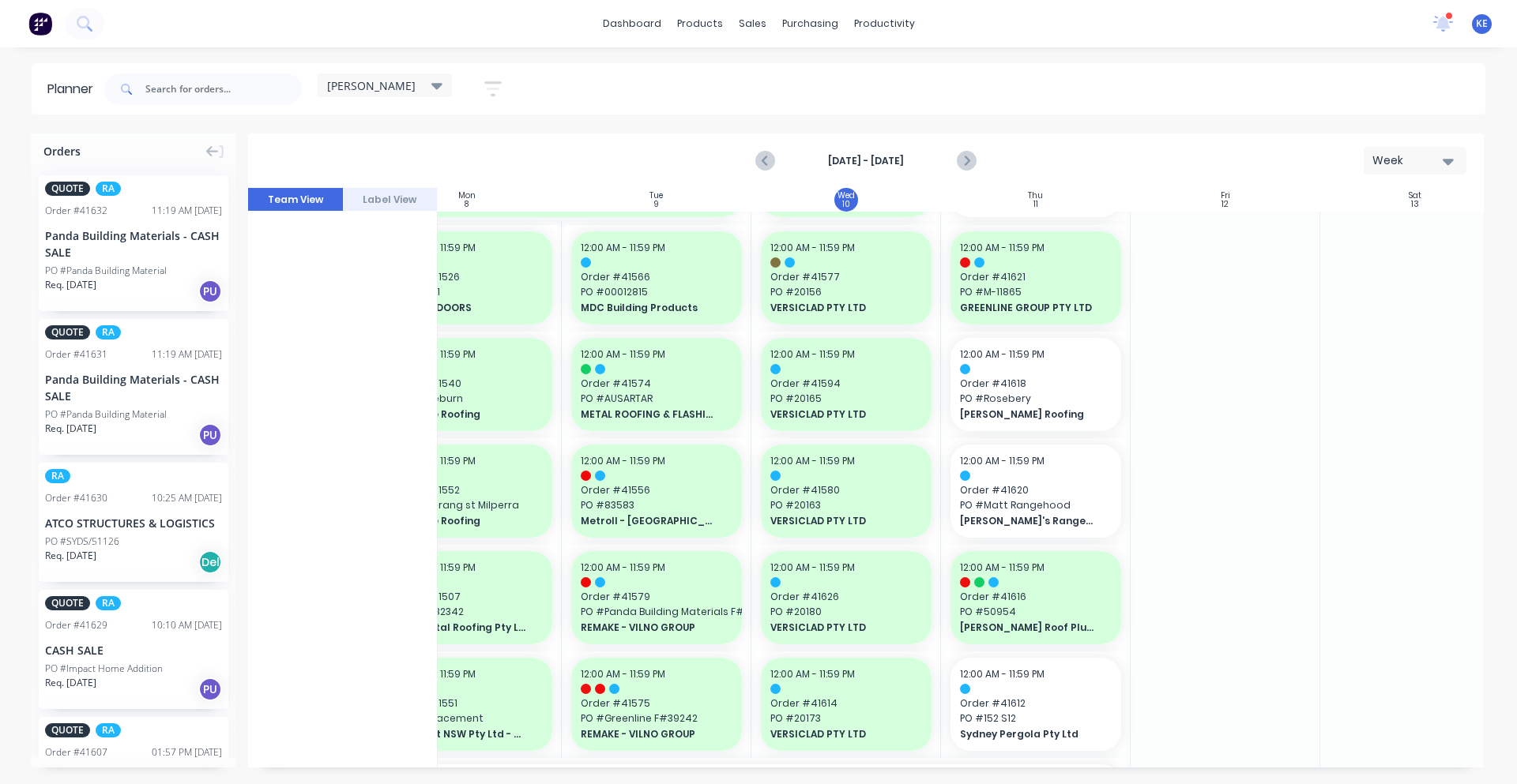
scroll to position [681, 255]
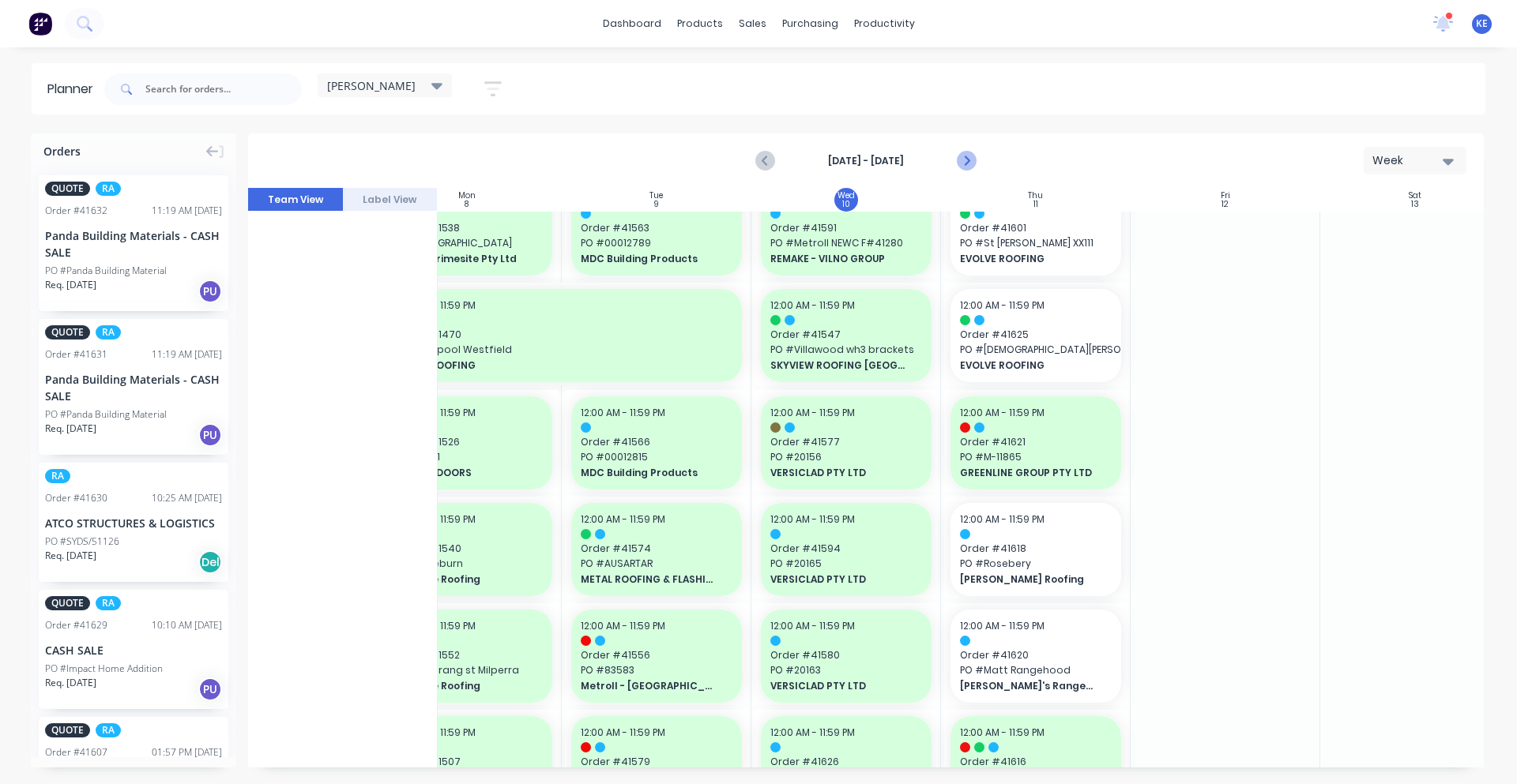
click at [973, 163] on icon "Next page" at bounding box center [965, 161] width 19 height 19
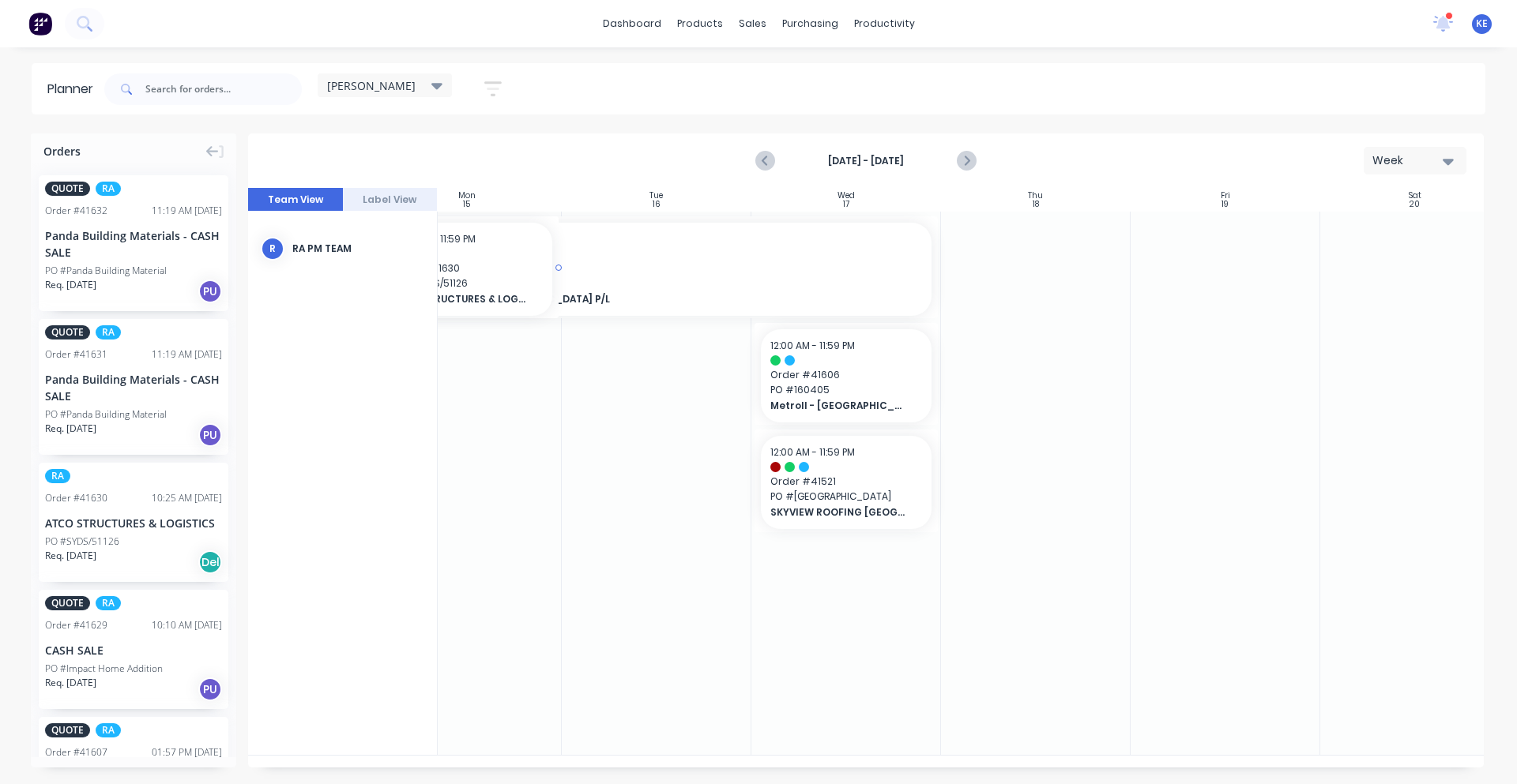
scroll to position [0, 251]
drag, startPoint x: 106, startPoint y: 549, endPoint x: 482, endPoint y: 384, distance: 410.6
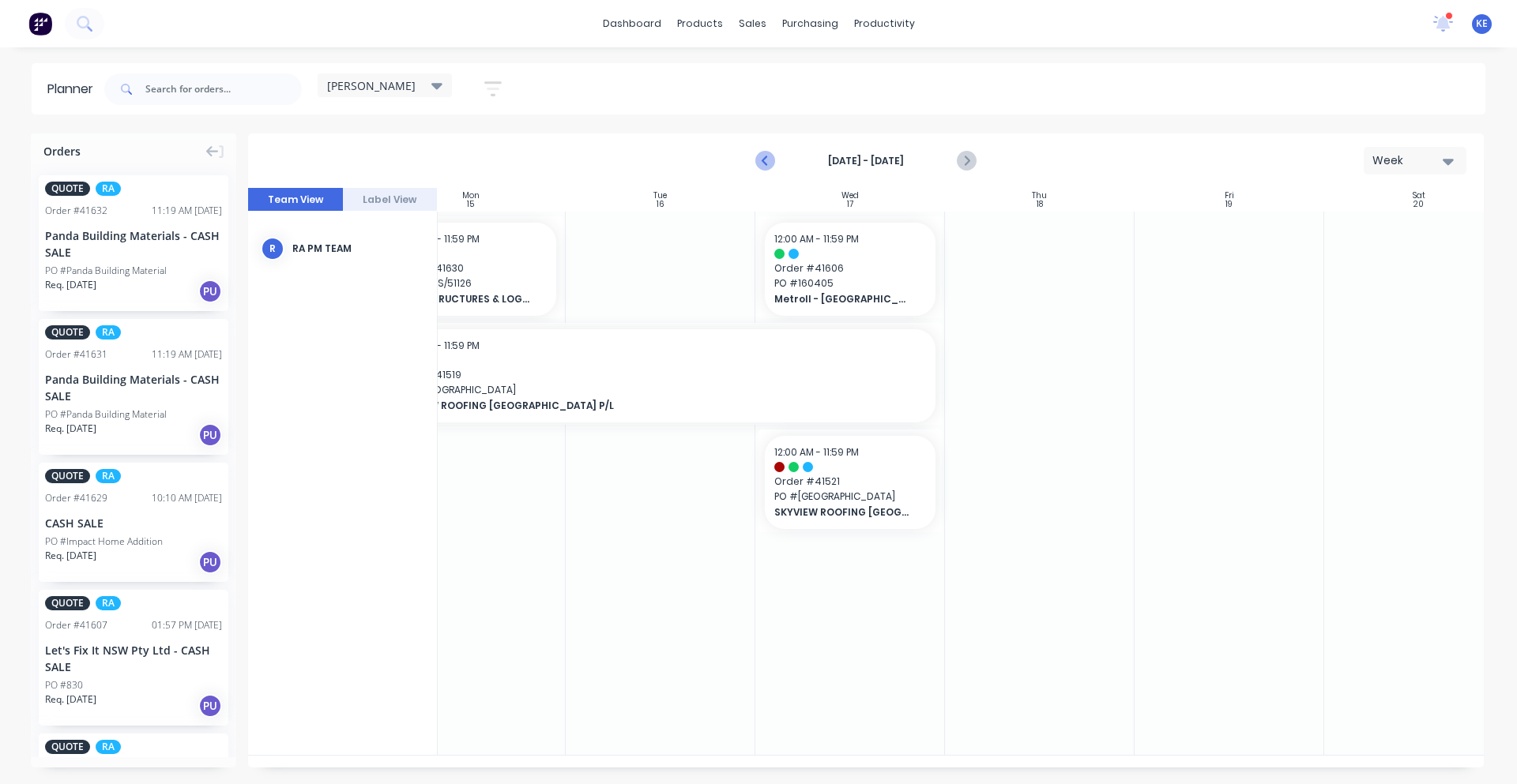
click at [767, 163] on icon "Previous page" at bounding box center [765, 161] width 19 height 19
